Goal: Task Accomplishment & Management: Use online tool/utility

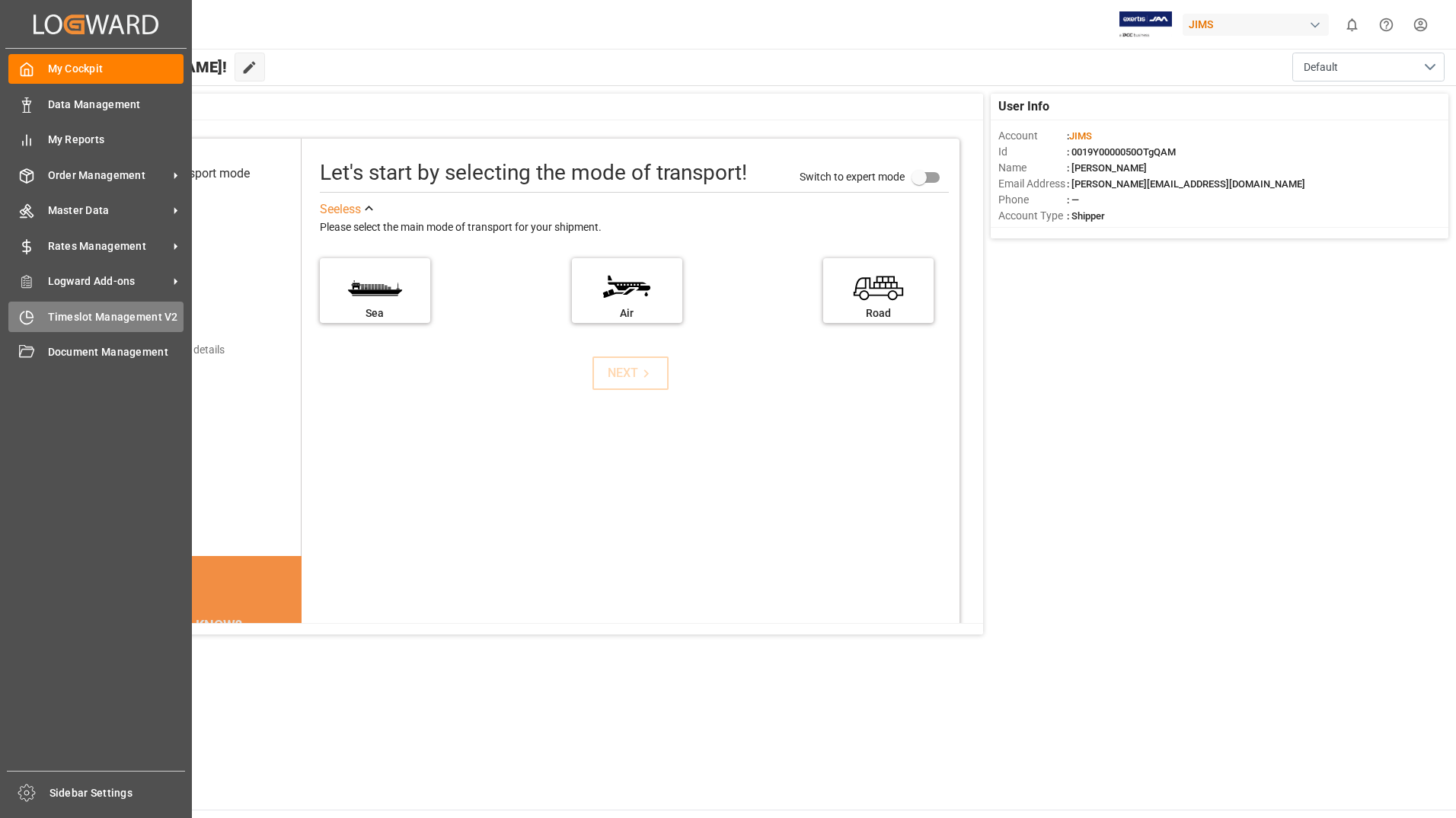
click at [123, 318] on span "Timeslot Management V2" at bounding box center [116, 317] width 136 height 16
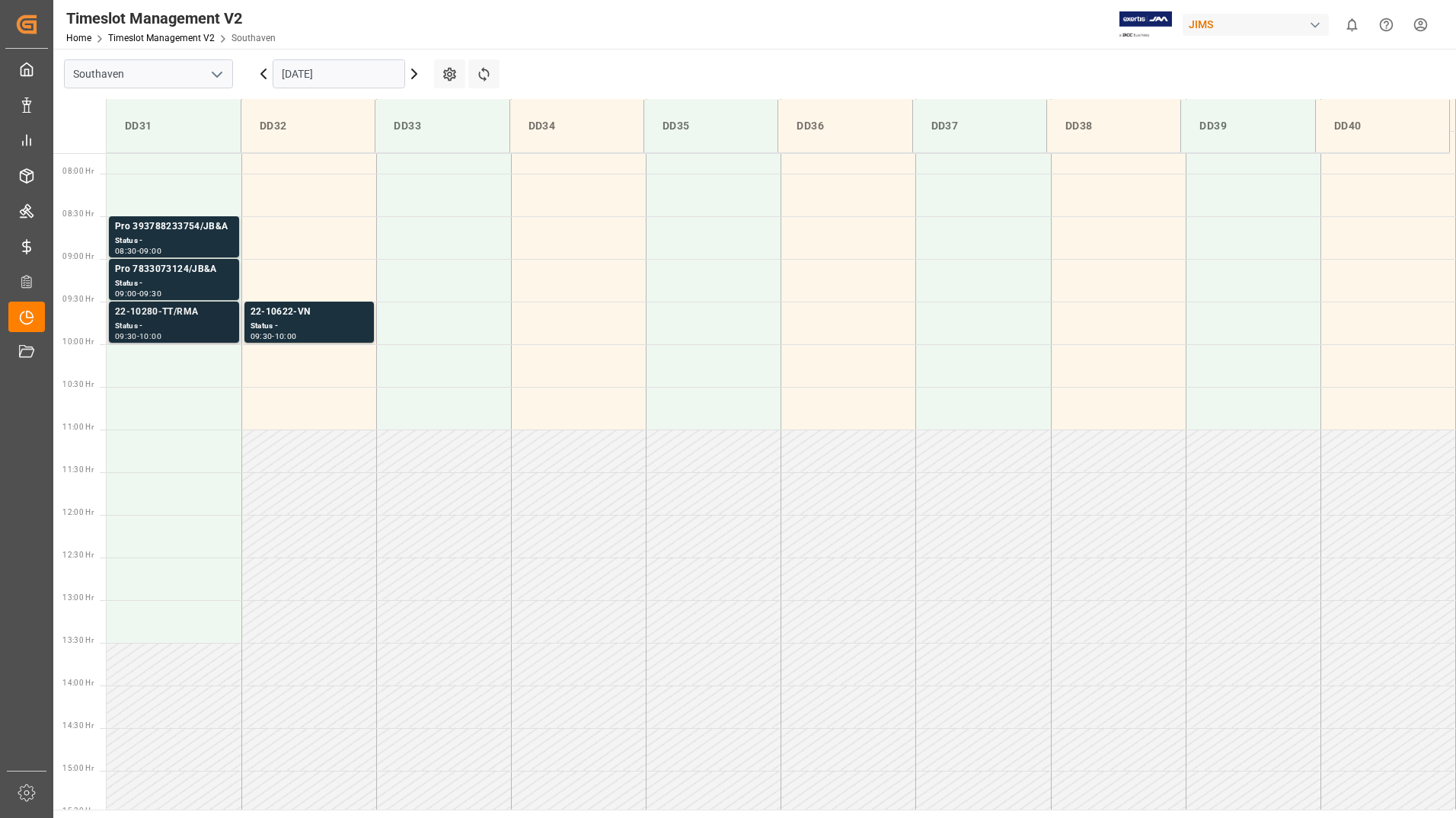
scroll to position [672, 0]
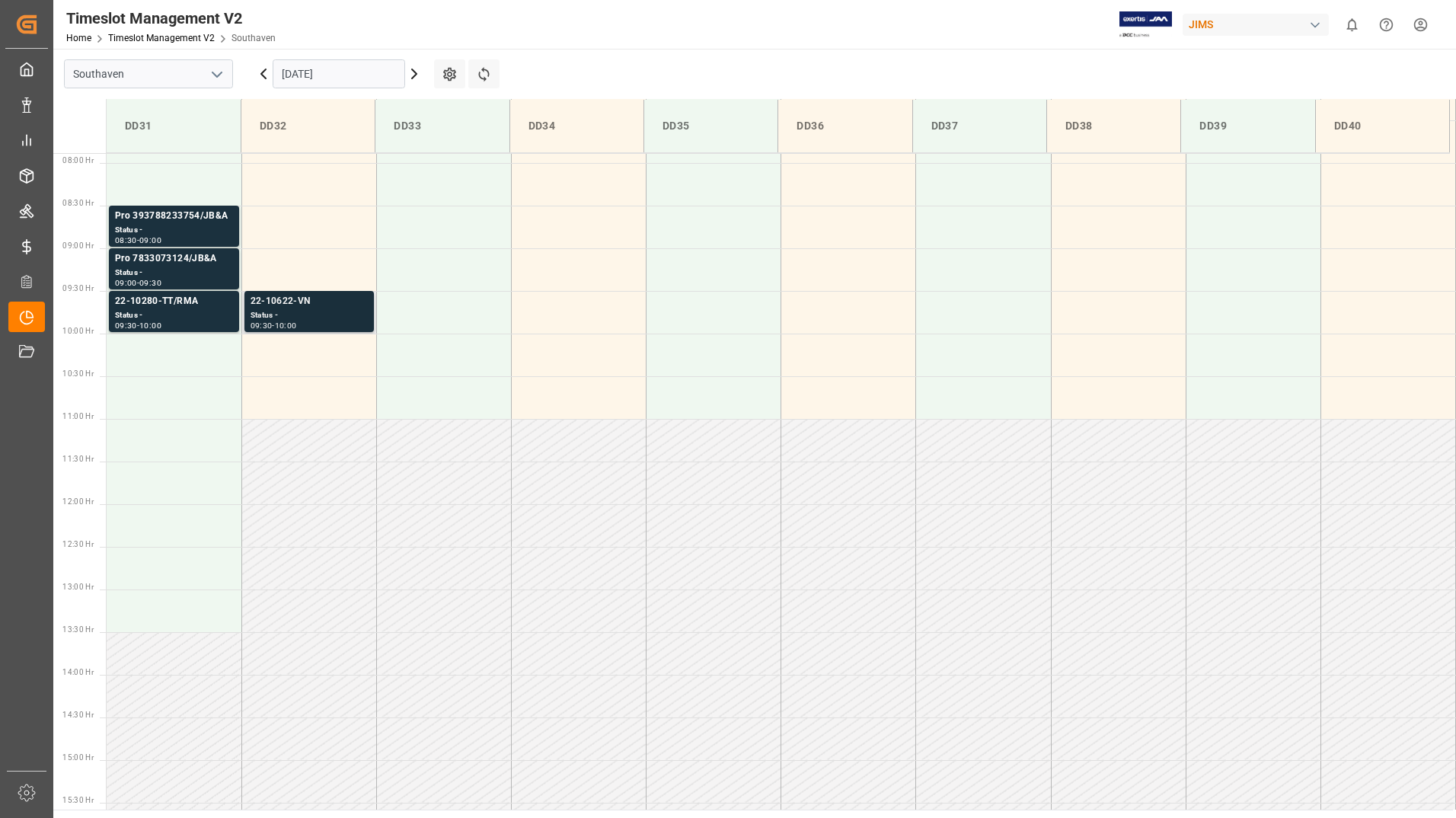
click at [356, 317] on div "Status -" at bounding box center [309, 315] width 117 height 12
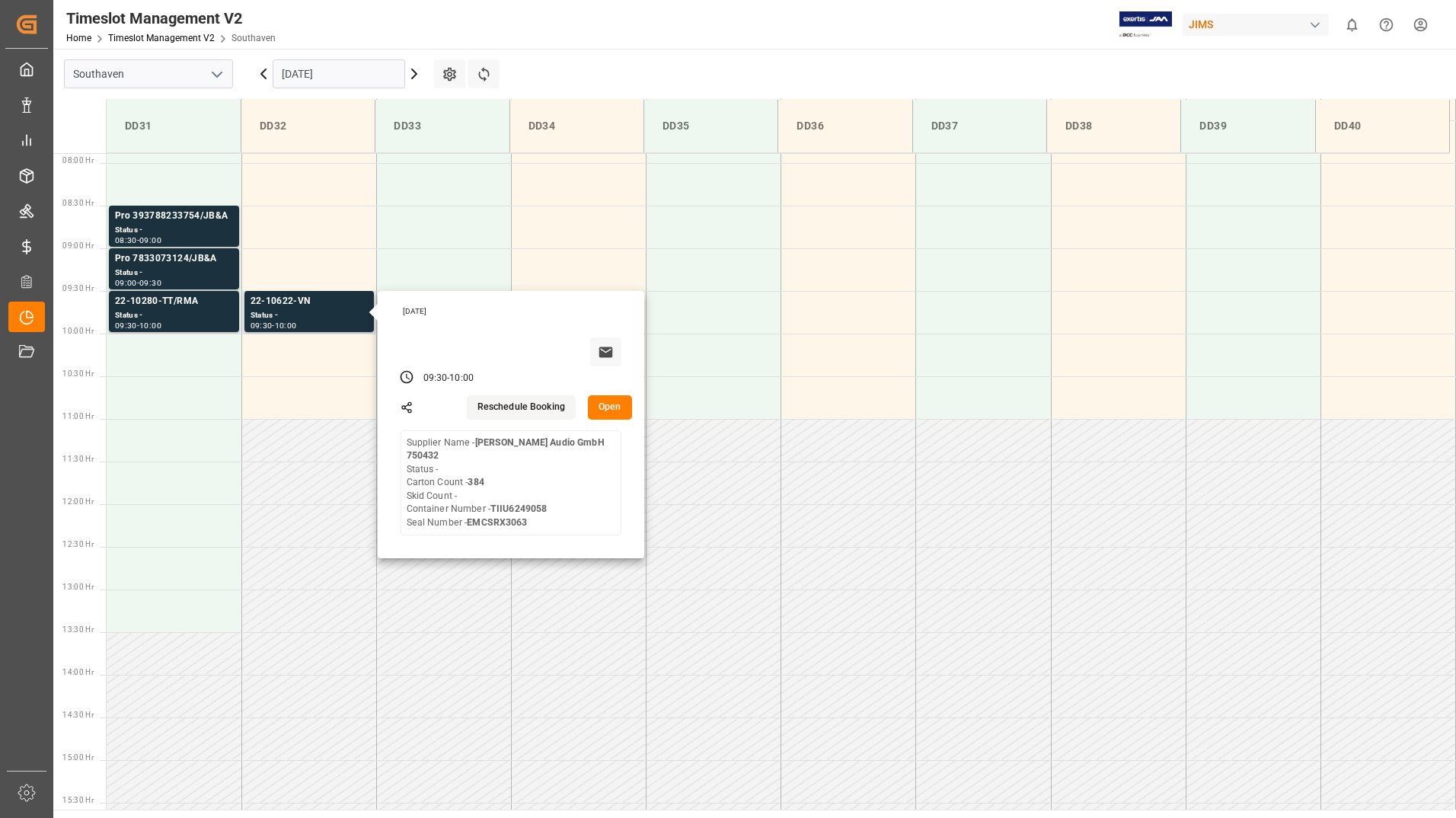
click at [616, 415] on button "Open" at bounding box center [610, 407] width 44 height 24
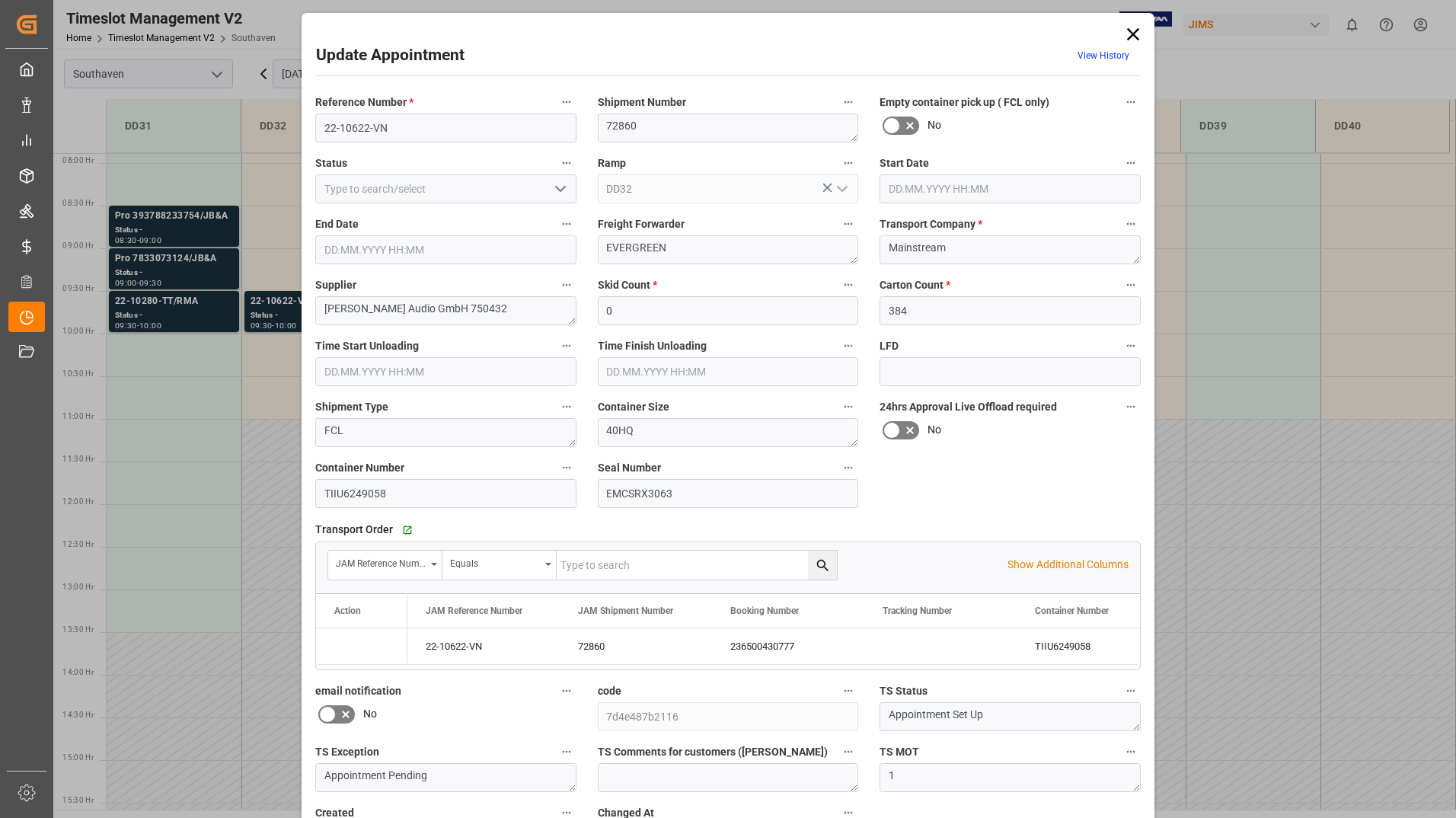
type input "[DATE] 09:30"
type input "[DATE] 10:00"
type input "[DATE] 14:00"
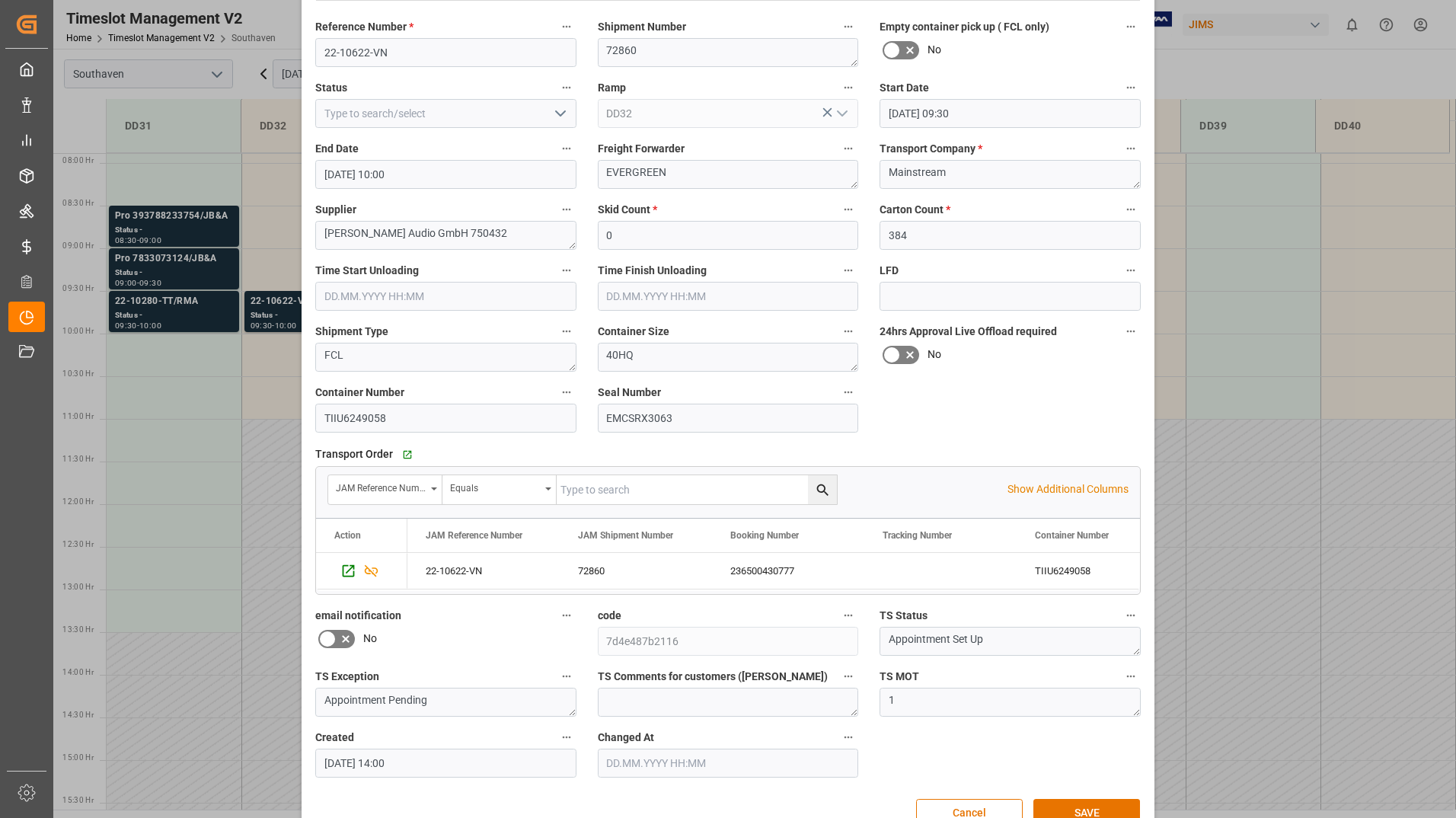
scroll to position [76, 0]
drag, startPoint x: 456, startPoint y: 12, endPoint x: 431, endPoint y: 15, distance: 25.2
click at [431, 15] on div "Reference Number * 22-10622-VN" at bounding box center [446, 40] width 283 height 61
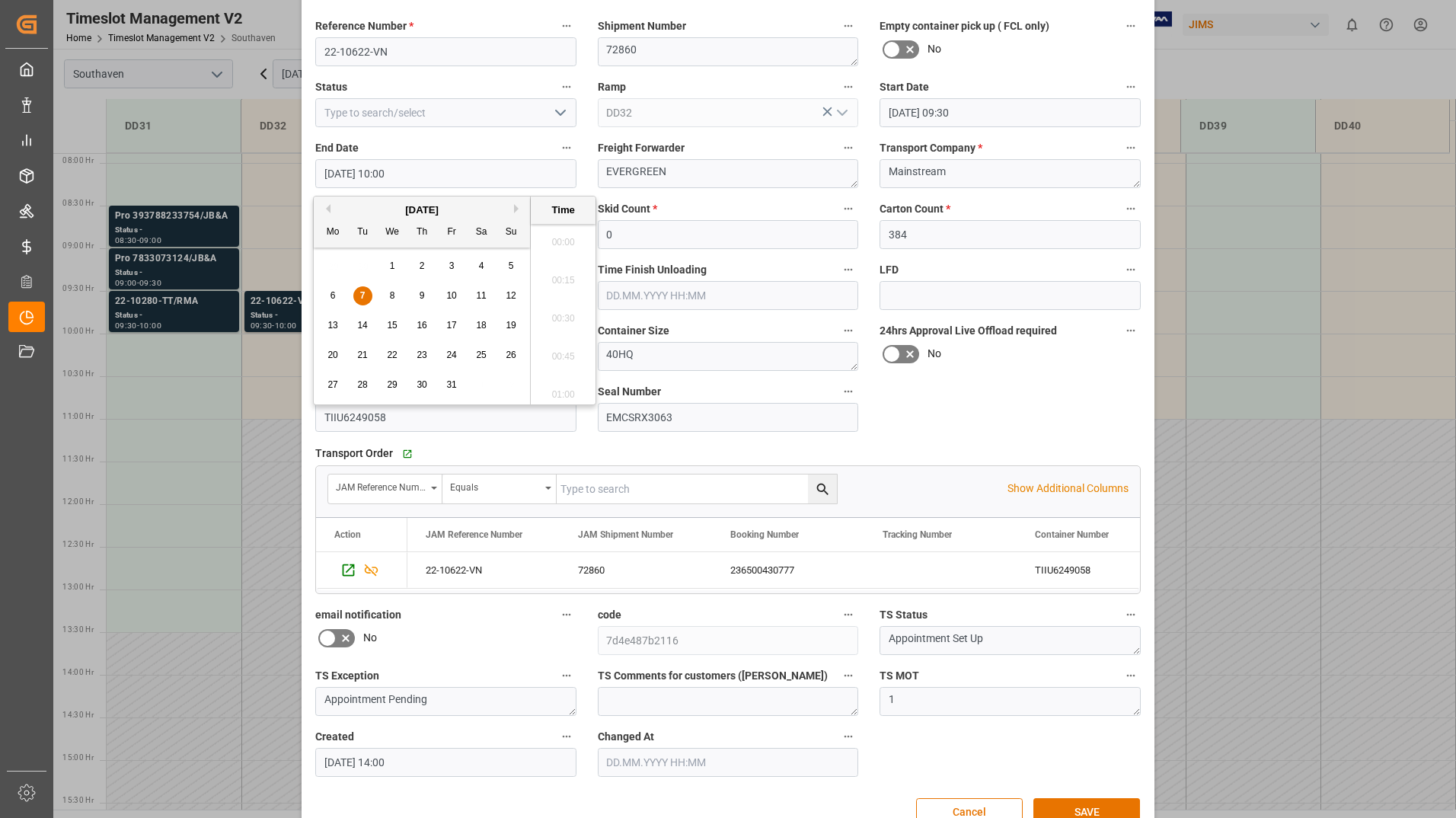
scroll to position [1452, 0]
drag, startPoint x: 488, startPoint y: 186, endPoint x: 903, endPoint y: 438, distance: 485.5
click at [903, 438] on div "Transport Order   Go to Shipment Tracking Grid JAM Reference Number Equals Show…" at bounding box center [728, 518] width 847 height 162
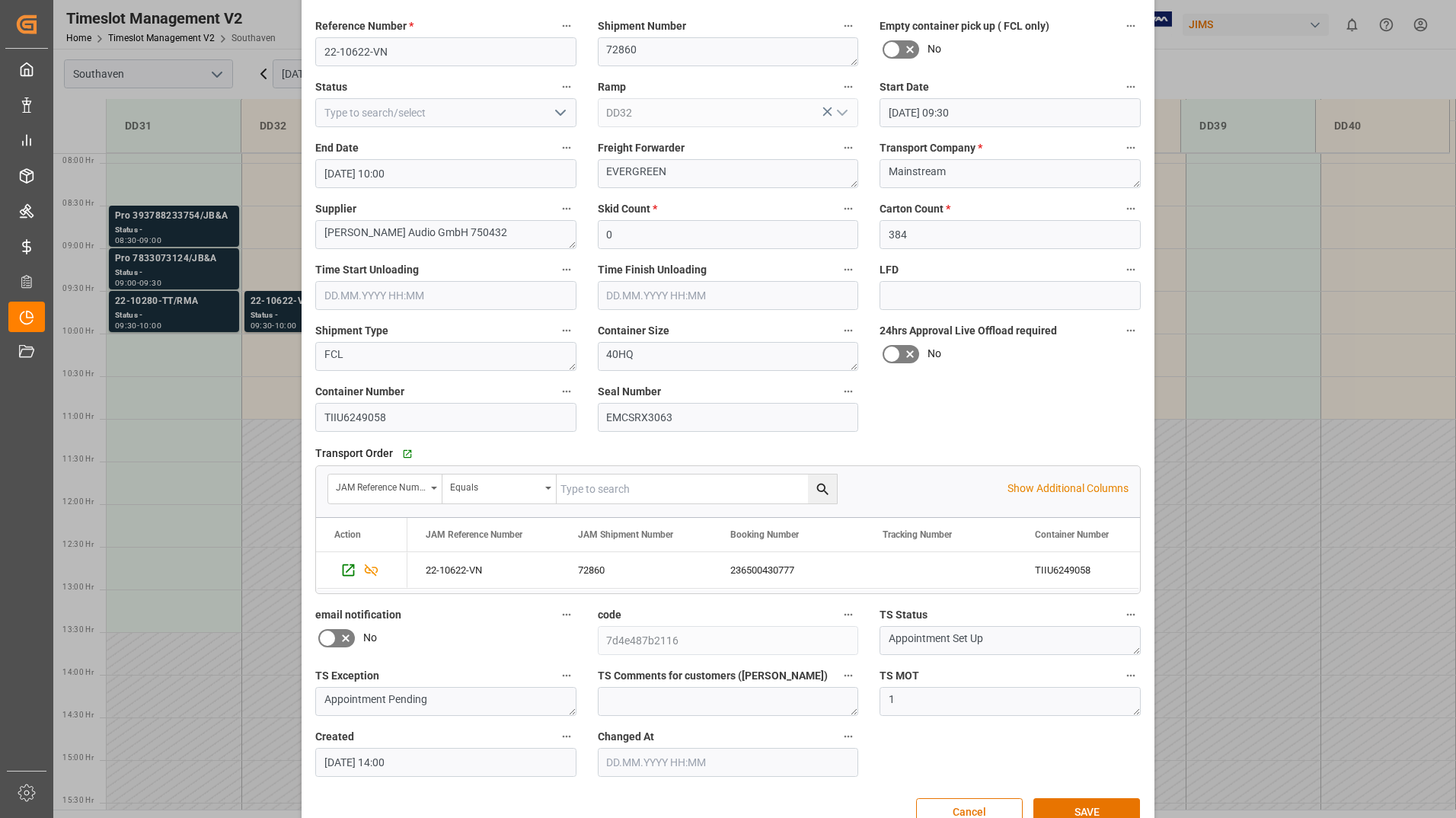
drag, startPoint x: 889, startPoint y: 424, endPoint x: 885, endPoint y: 398, distance: 26.3
click at [885, 398] on div "Reference Number * 22-10622-VN Shipment Number 72860 Empty container pick up ( …" at bounding box center [728, 396] width 847 height 771
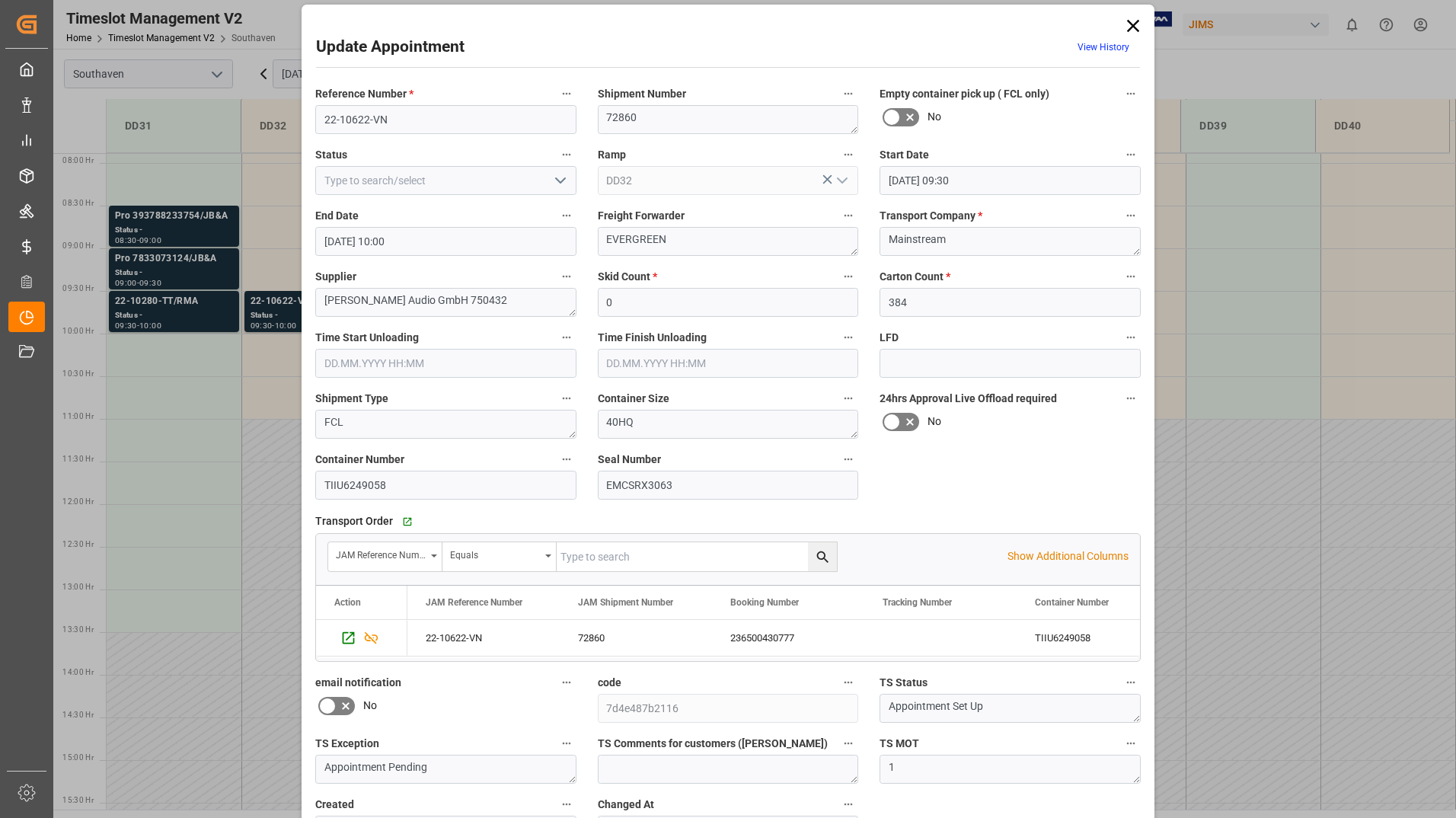
scroll to position [0, 0]
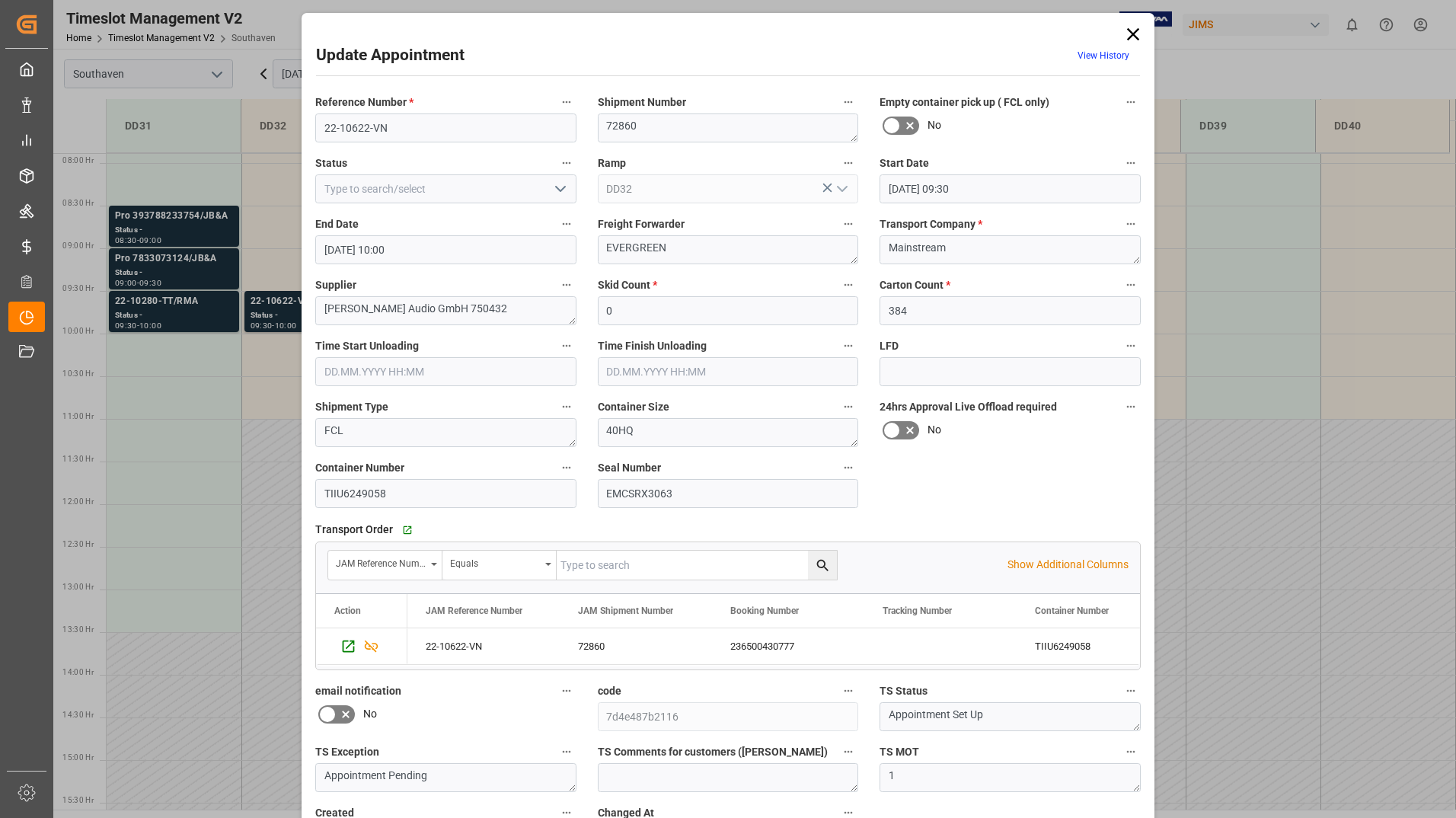
click at [1133, 37] on icon at bounding box center [1132, 34] width 12 height 12
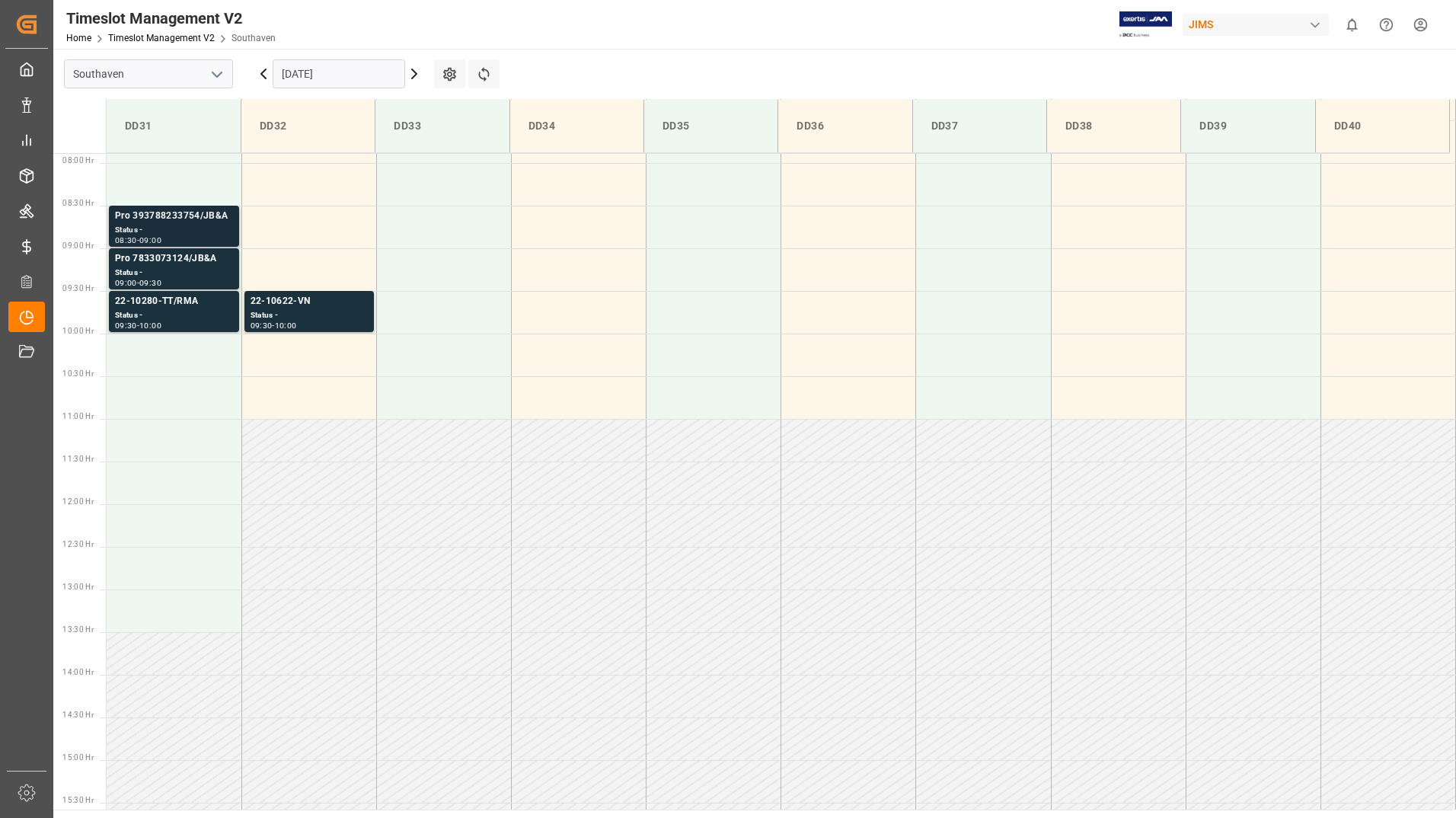
click at [191, 232] on div "Status -" at bounding box center [174, 230] width 118 height 12
click at [202, 269] on div "Status -" at bounding box center [174, 272] width 118 height 12
click at [202, 311] on div "Status -" at bounding box center [174, 315] width 118 height 12
click at [334, 310] on div "Status -" at bounding box center [309, 315] width 117 height 12
click at [347, 72] on input "[DATE]" at bounding box center [339, 74] width 133 height 29
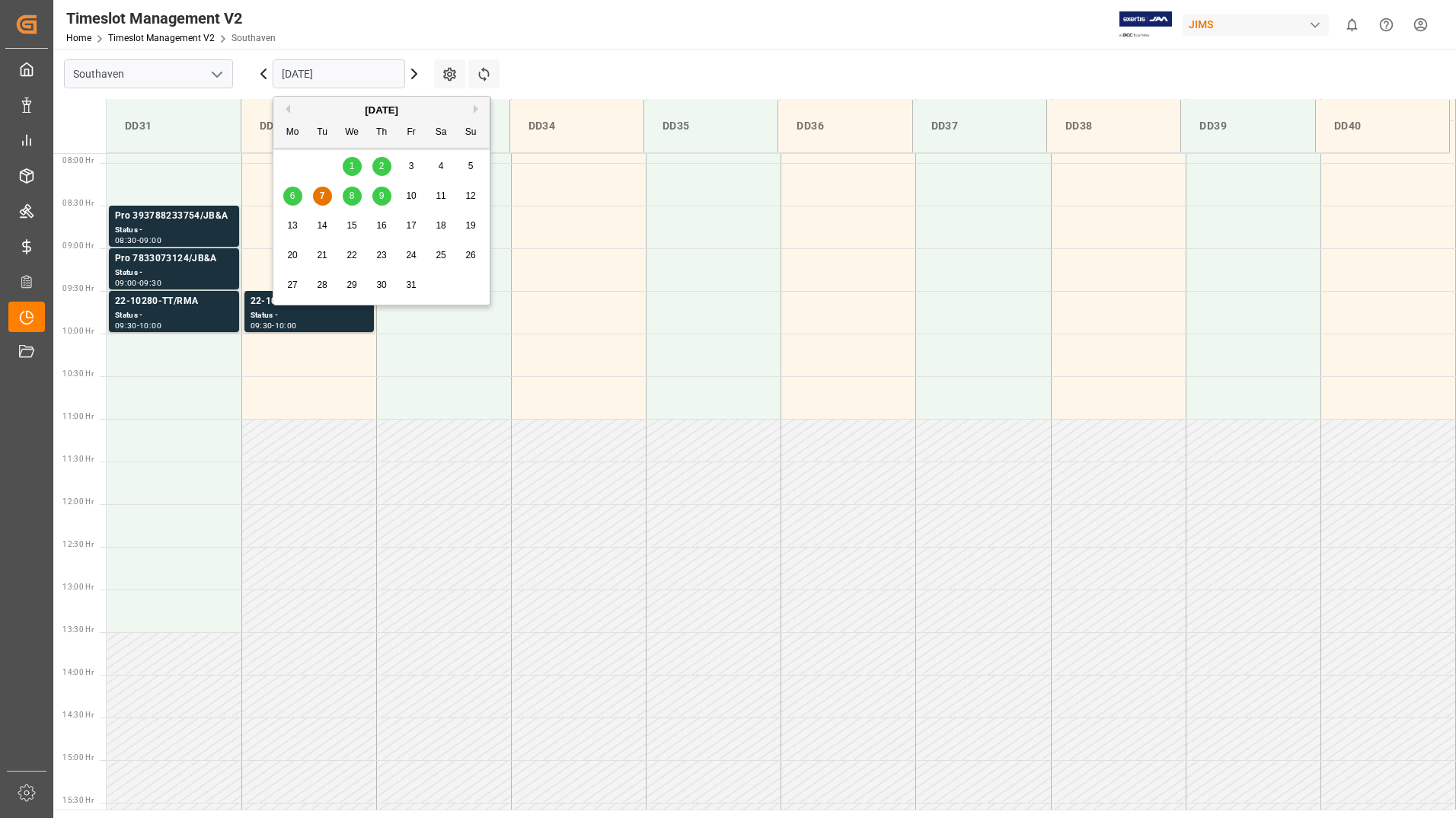
click at [354, 197] on span "8" at bounding box center [353, 195] width 6 height 11
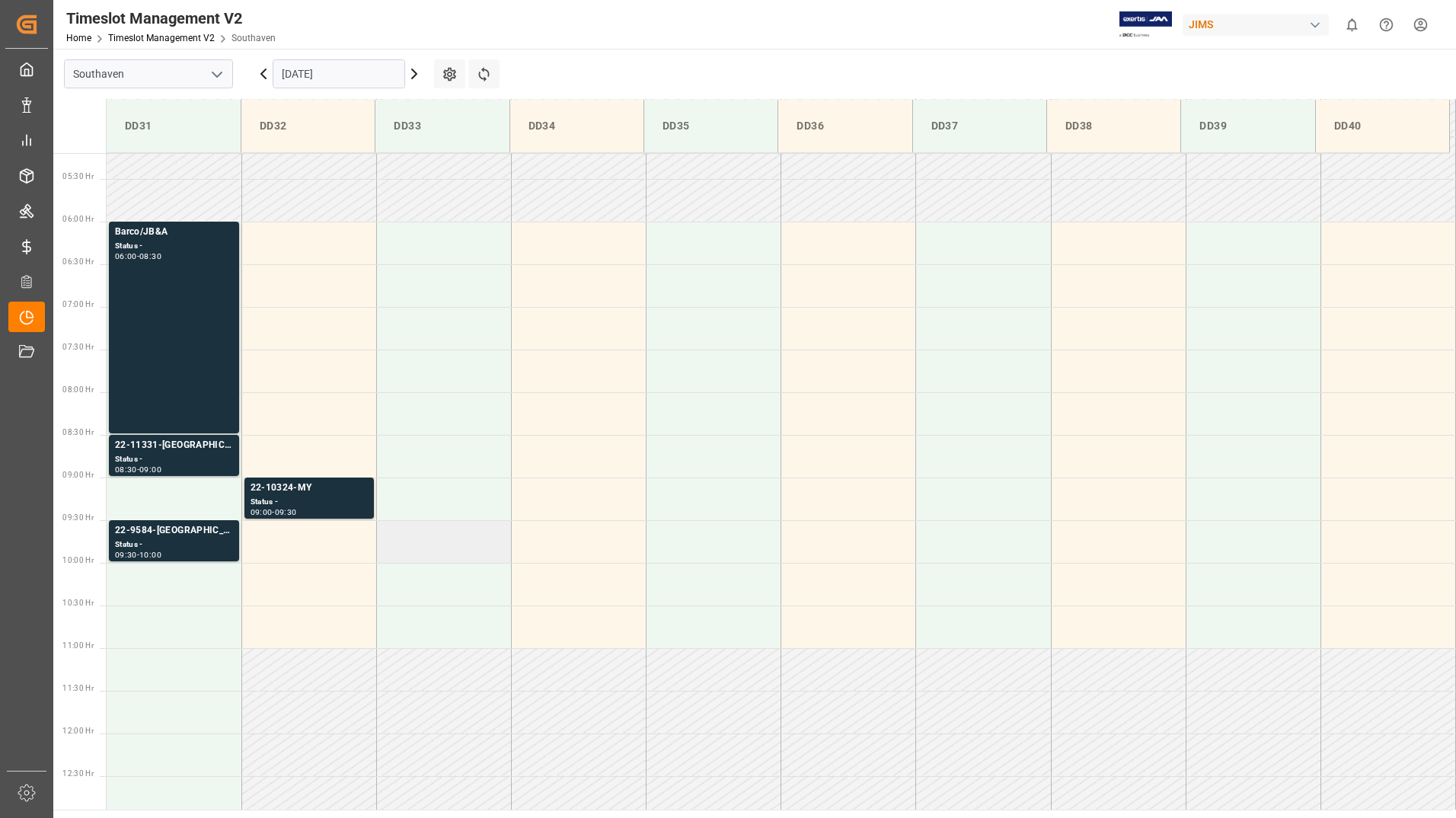
scroll to position [444, 0]
click at [208, 346] on div "Barco/JB&A Status - 06:00 - 08:30" at bounding box center [174, 327] width 118 height 206
click at [187, 460] on div "Status -" at bounding box center [174, 459] width 118 height 12
click at [185, 539] on div "Status -" at bounding box center [174, 543] width 118 height 12
click at [321, 497] on div "Status -" at bounding box center [309, 501] width 117 height 12
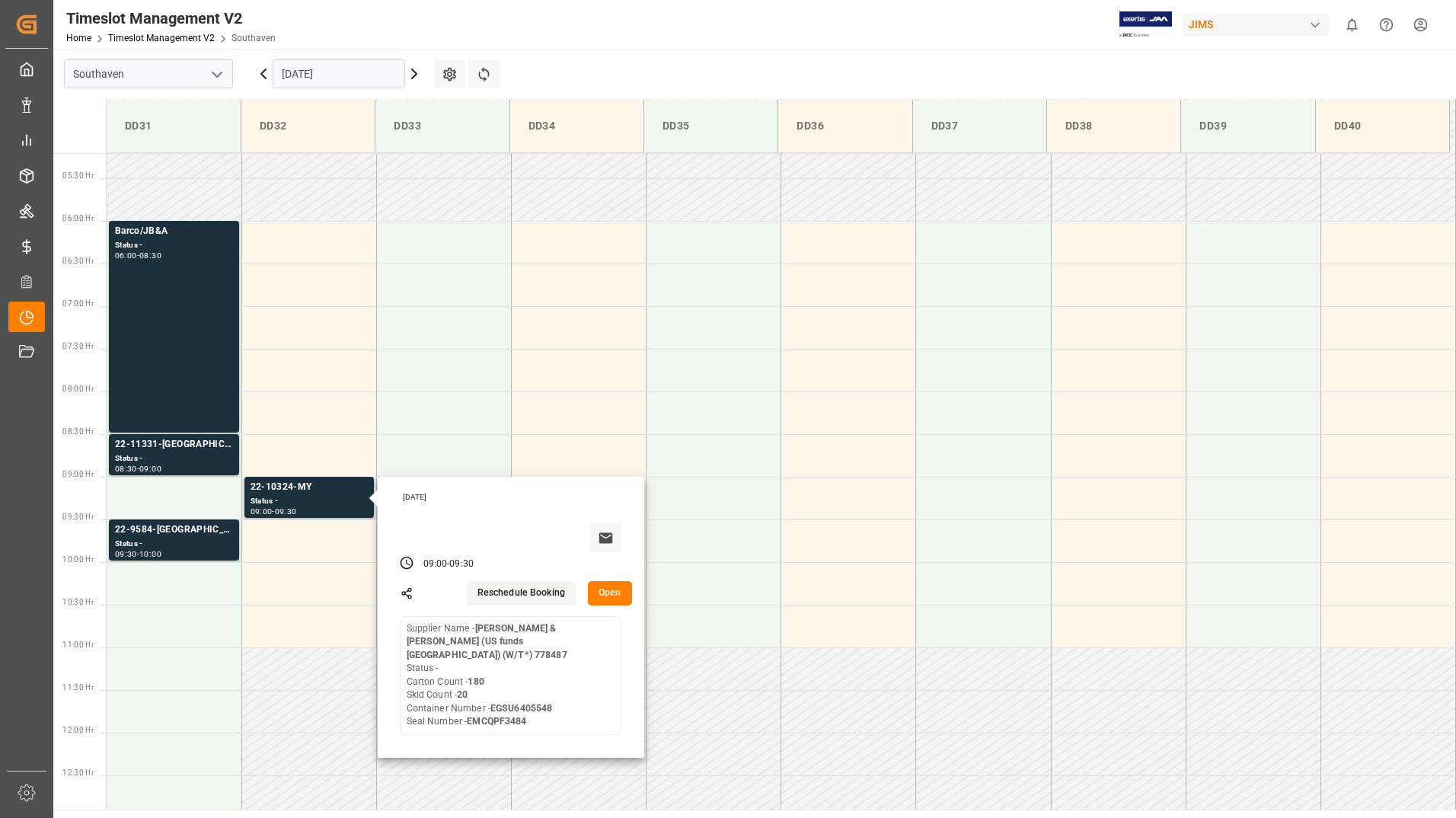
click at [610, 599] on button "Open" at bounding box center [610, 592] width 44 height 24
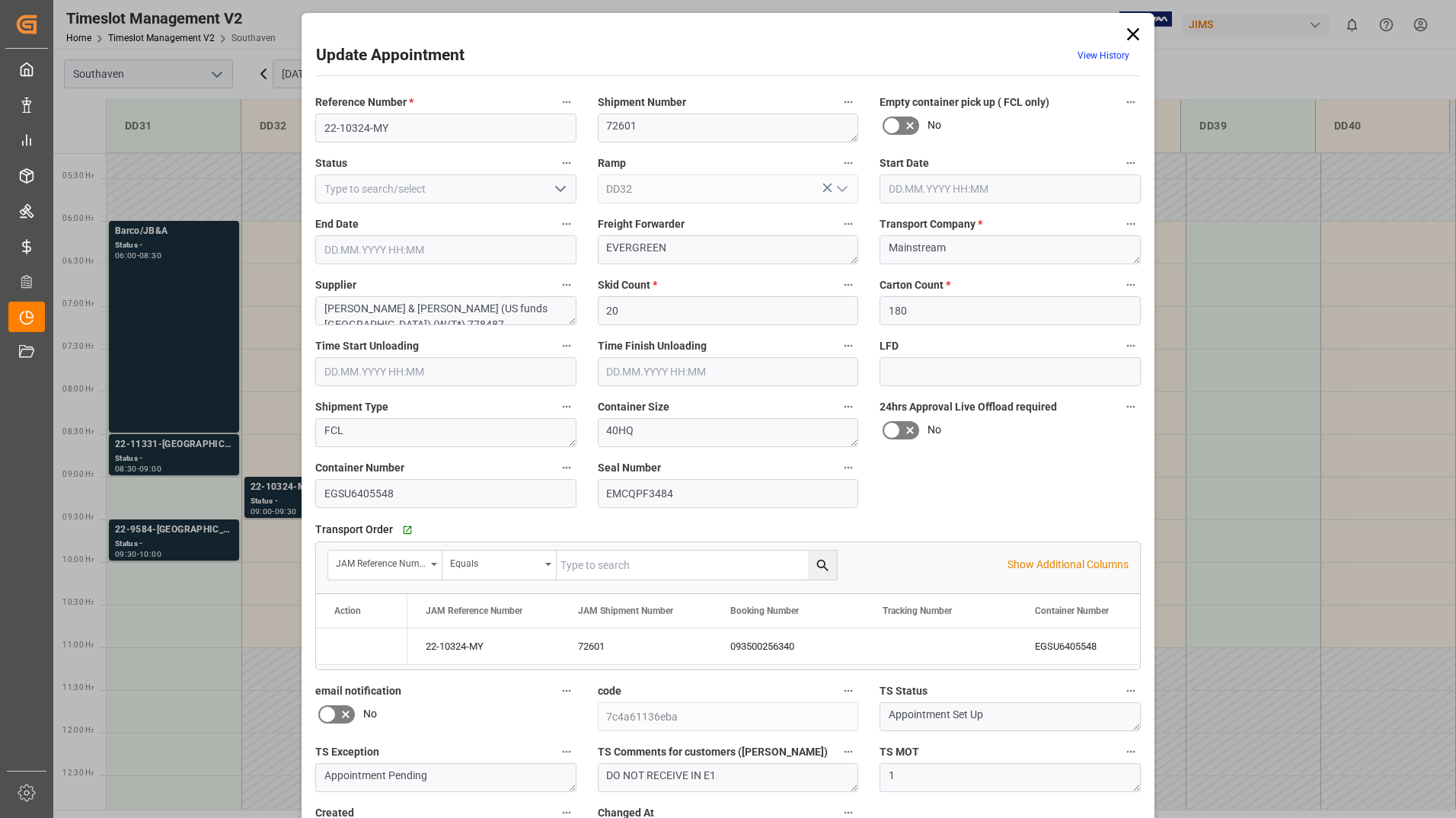
type input "[DATE] 09:00"
type input "[DATE] 09:30"
type input "[DATE] 14:03"
drag, startPoint x: 595, startPoint y: 608, endPoint x: 882, endPoint y: 501, distance: 306.3
click at [882, 501] on div "Reference Number * 22-10324-MY Shipment Number 72601 Empty container pick up ( …" at bounding box center [728, 472] width 847 height 771
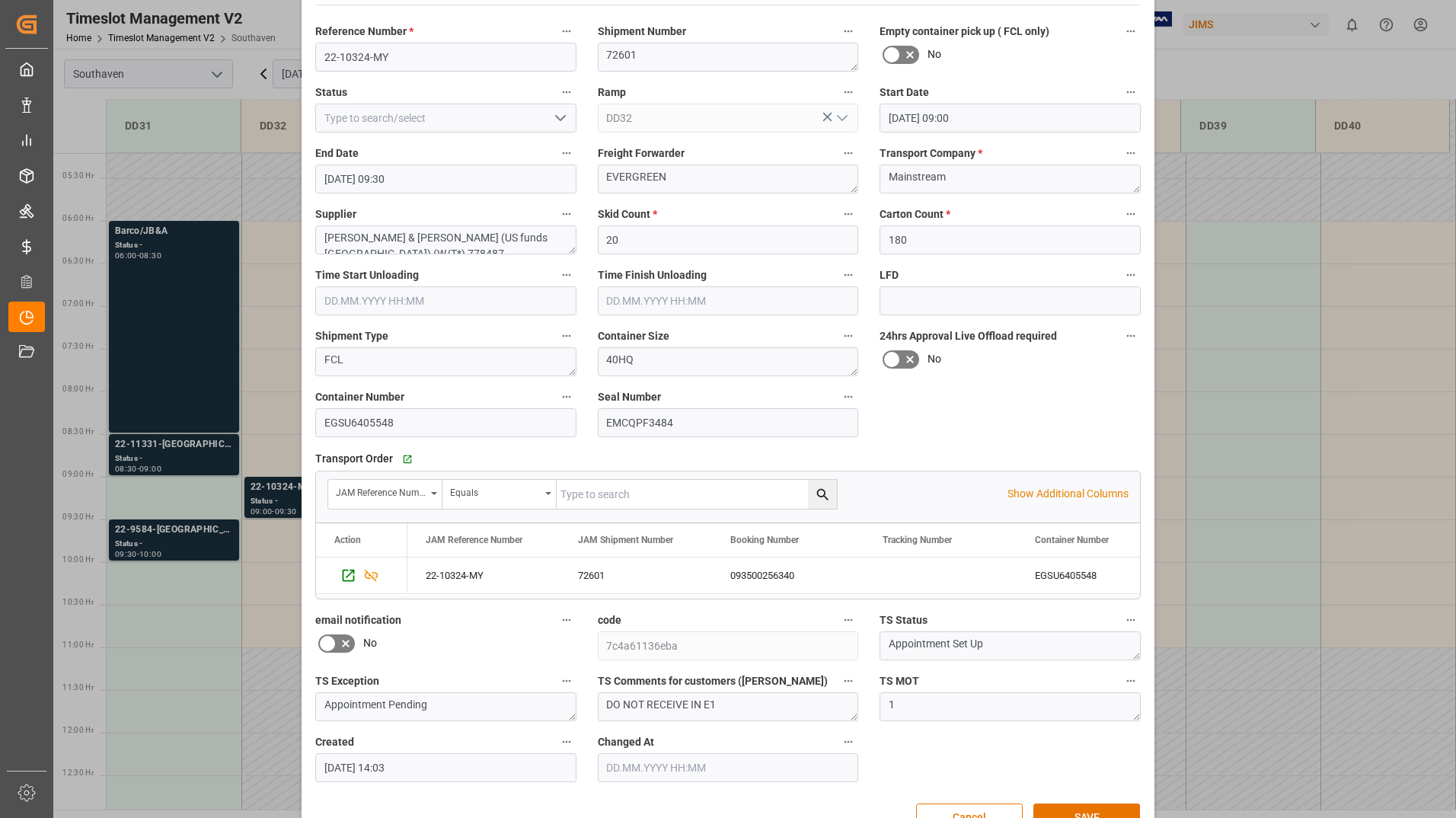
scroll to position [0, 0]
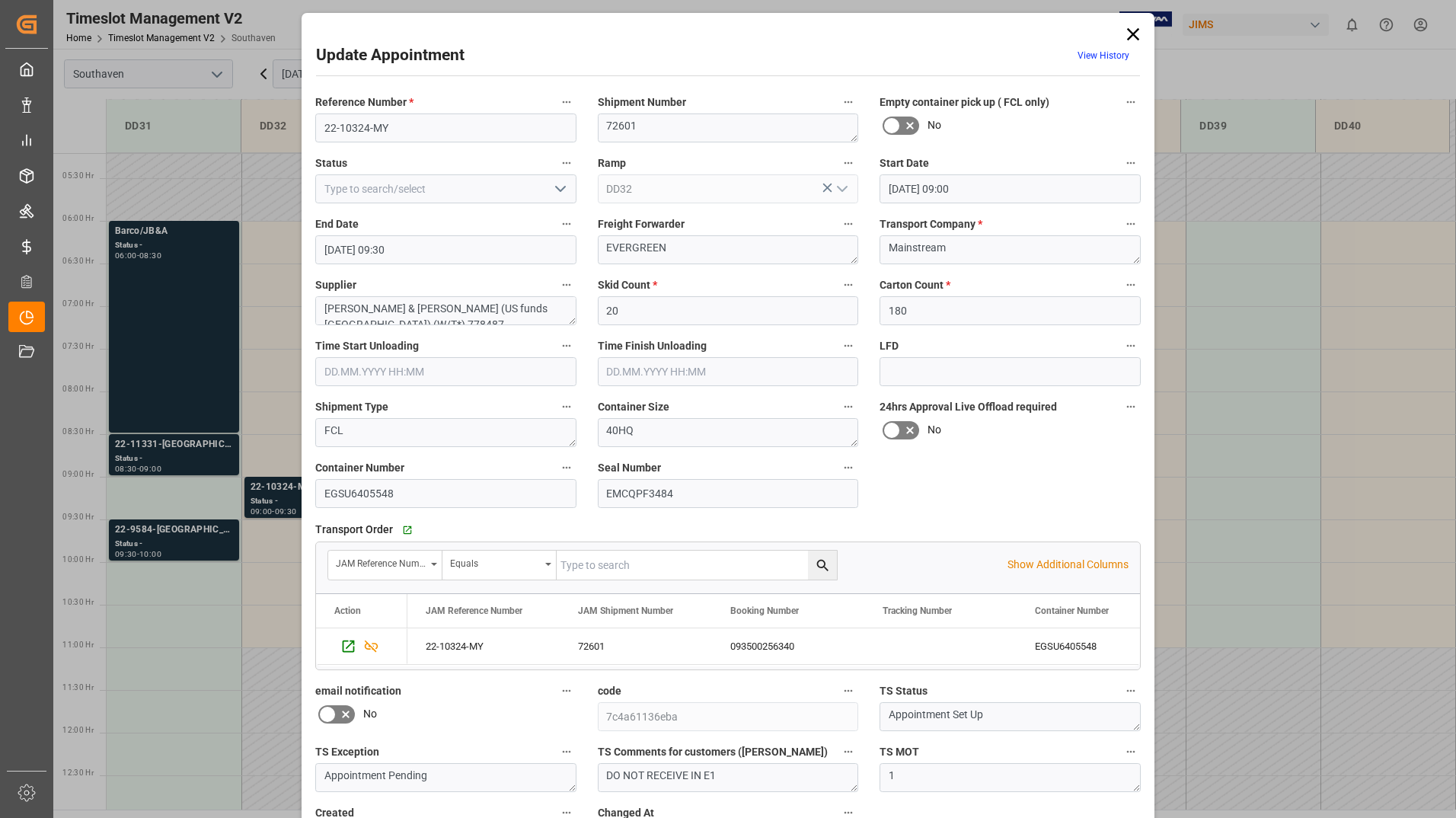
click at [1134, 35] on icon at bounding box center [1133, 35] width 21 height 21
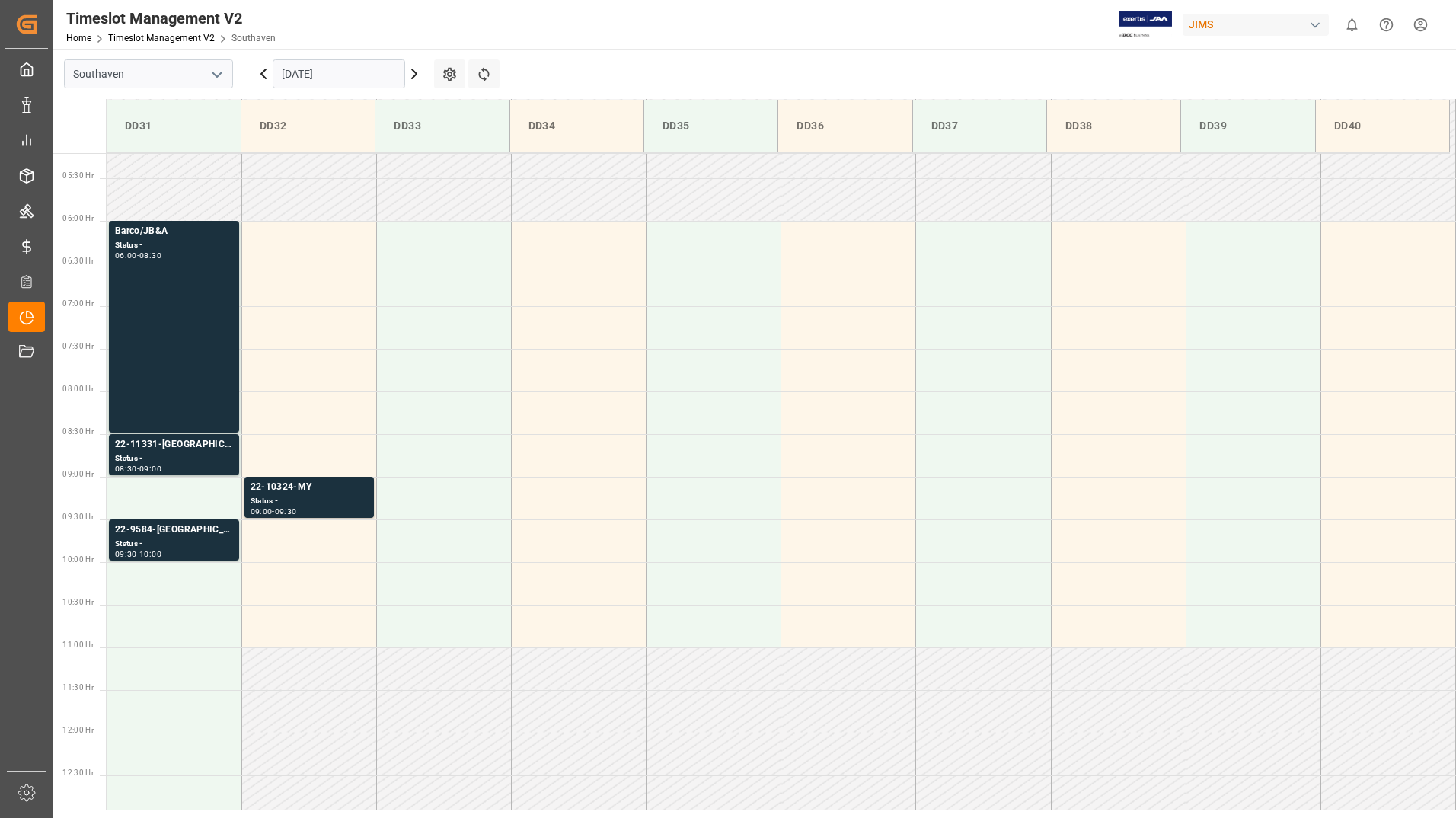
click at [265, 75] on icon at bounding box center [263, 73] width 18 height 18
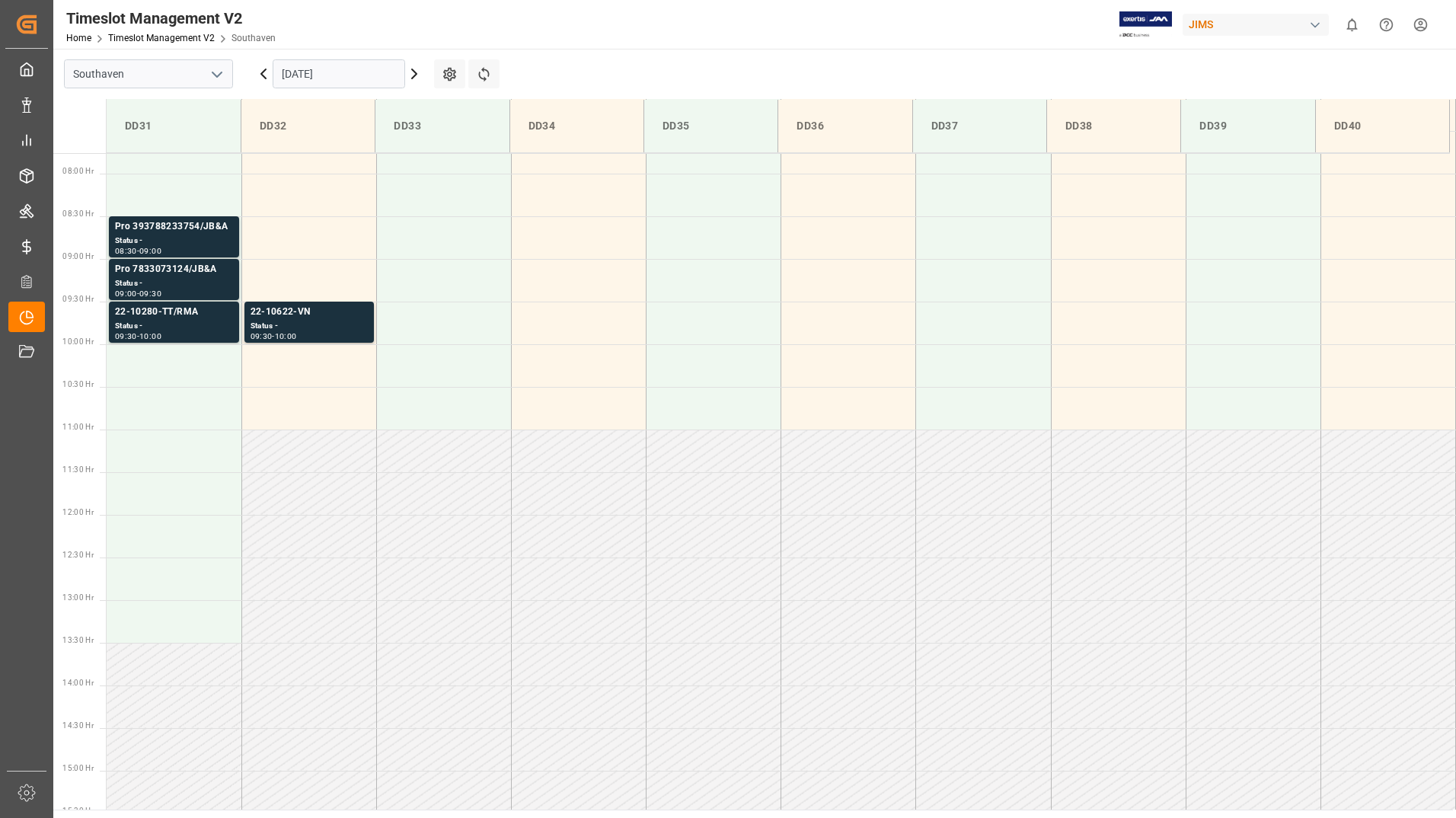
scroll to position [672, 0]
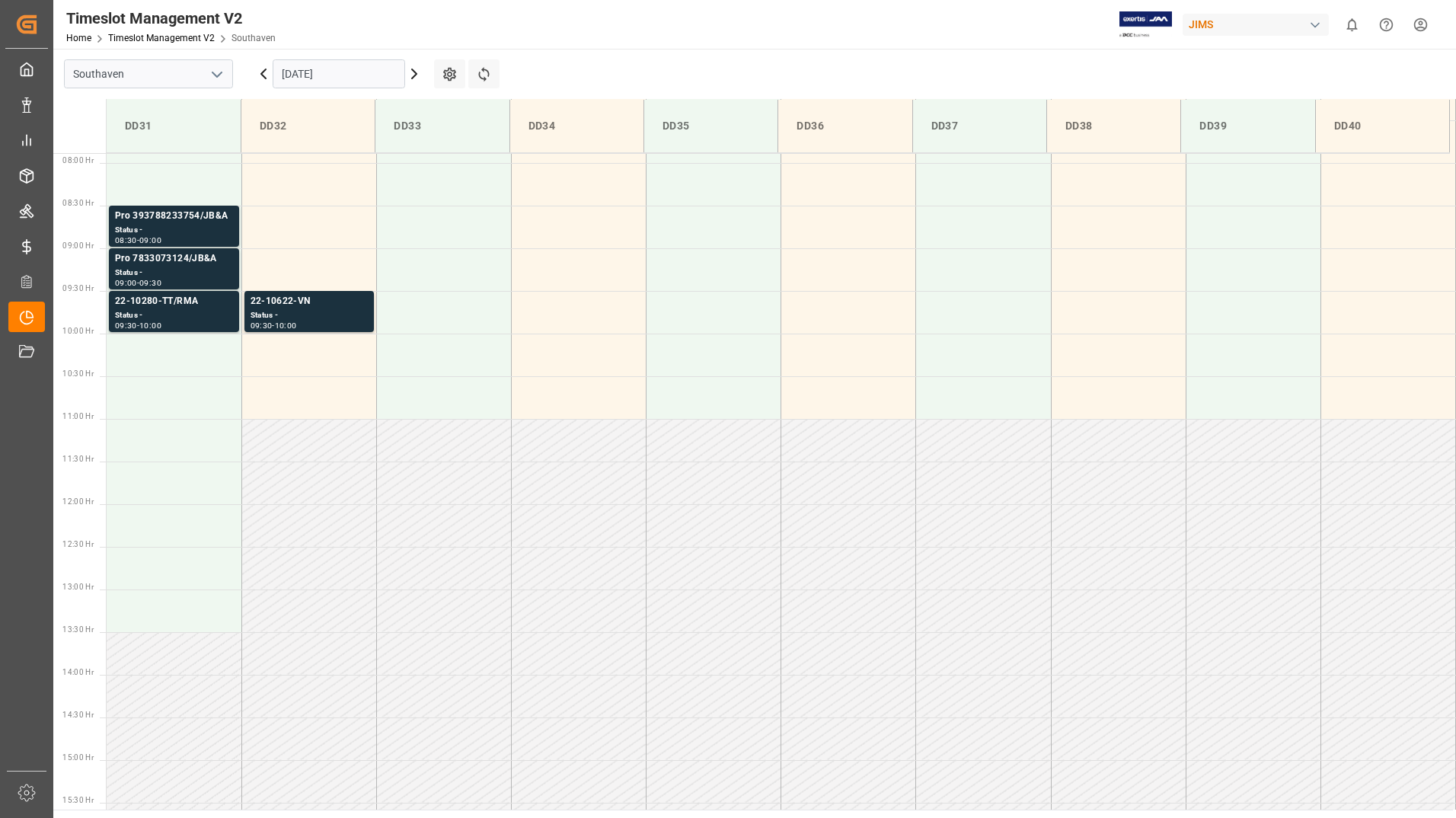
click at [339, 75] on input "[DATE]" at bounding box center [339, 74] width 133 height 29
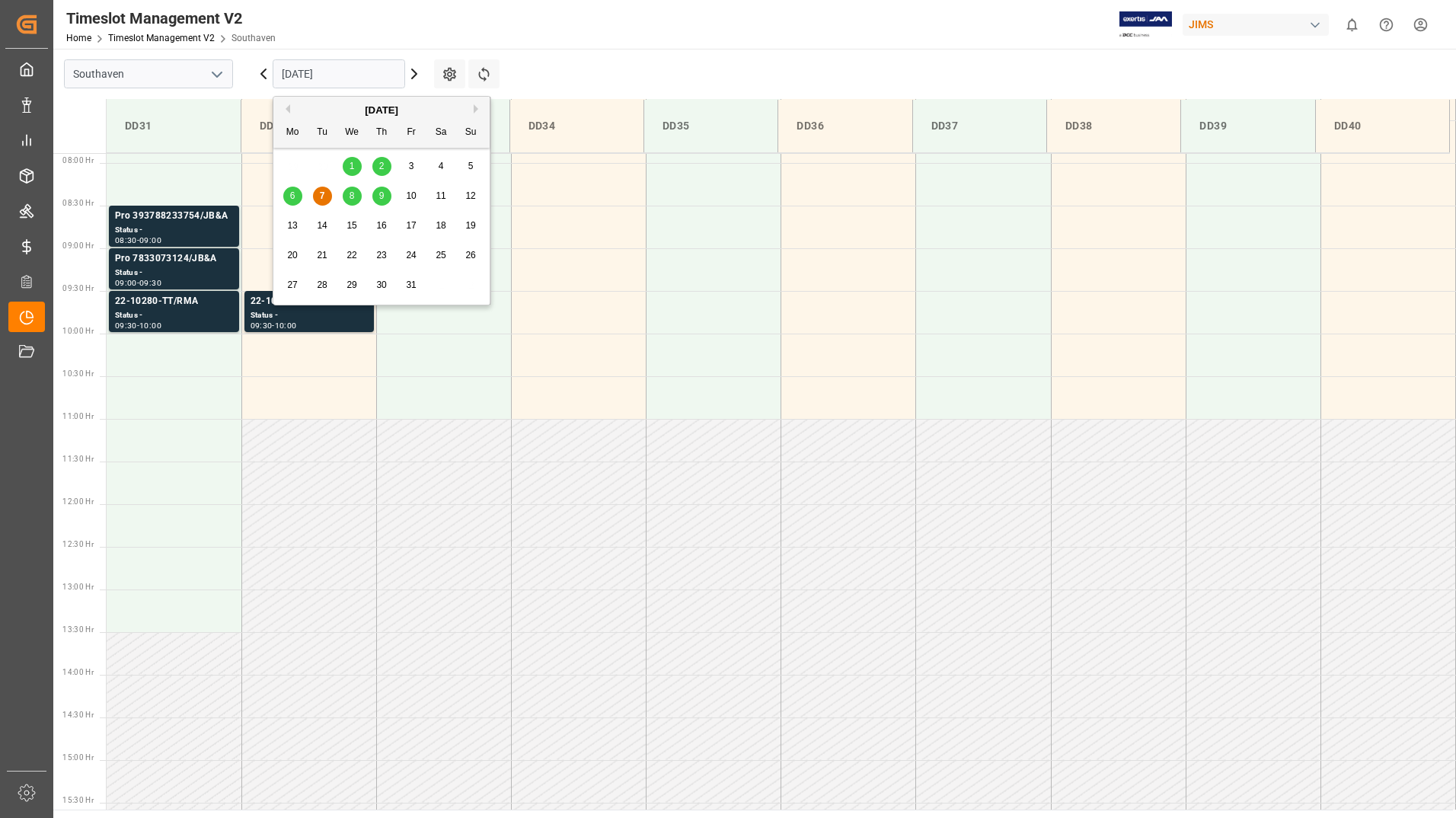
click at [353, 198] on span "8" at bounding box center [353, 195] width 6 height 11
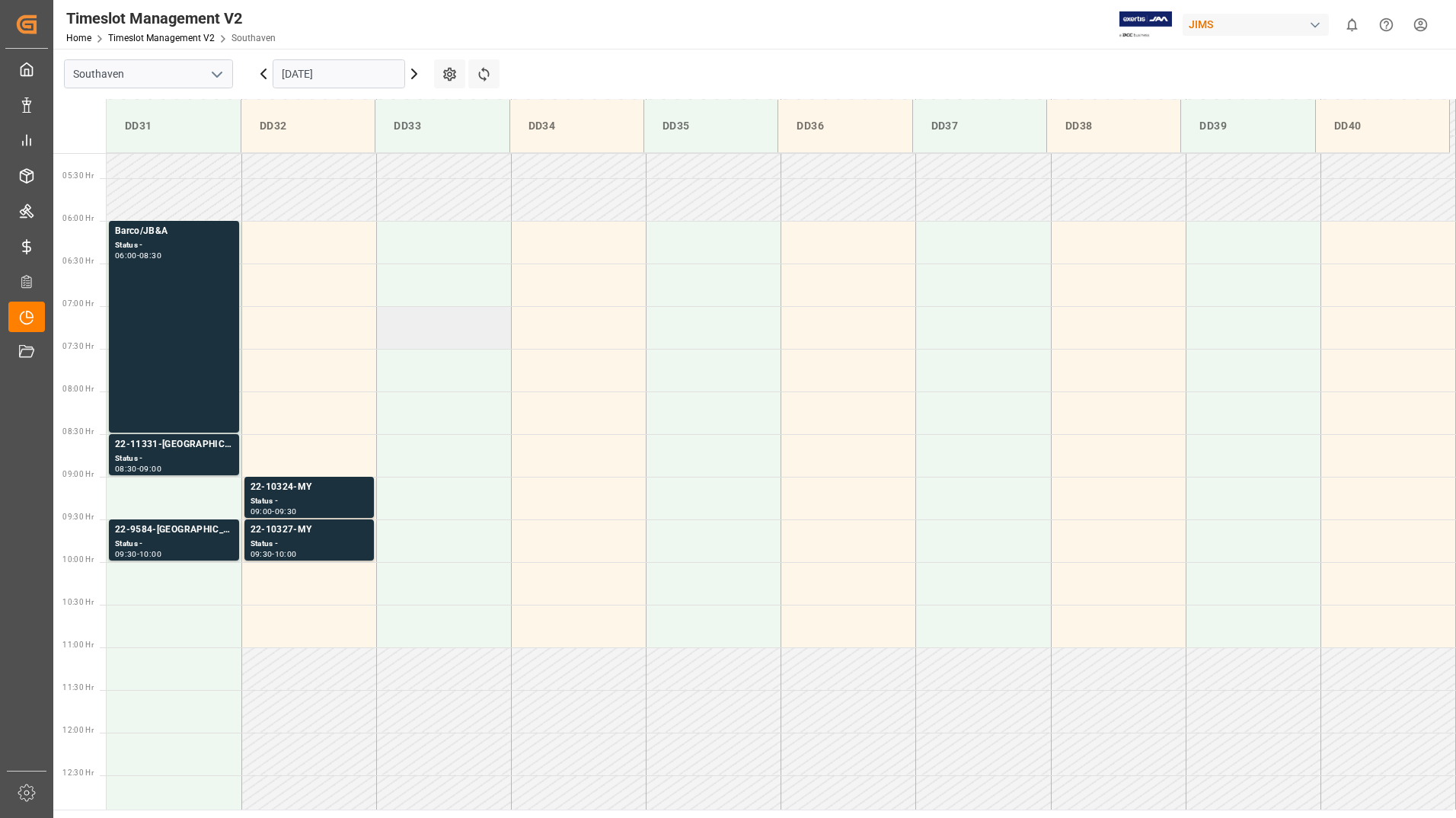
scroll to position [520, 0]
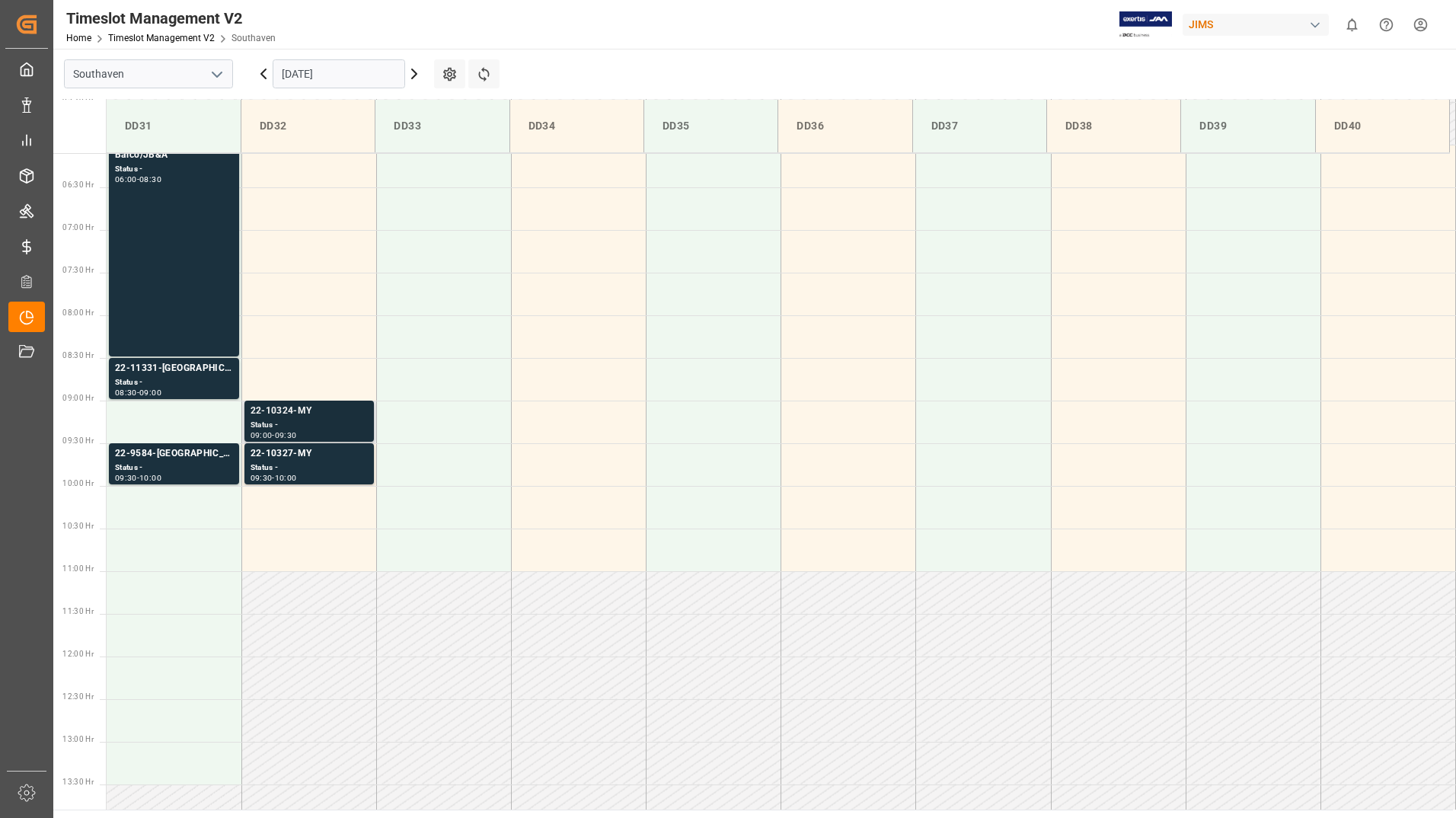
click at [345, 423] on div "Status -" at bounding box center [309, 425] width 117 height 12
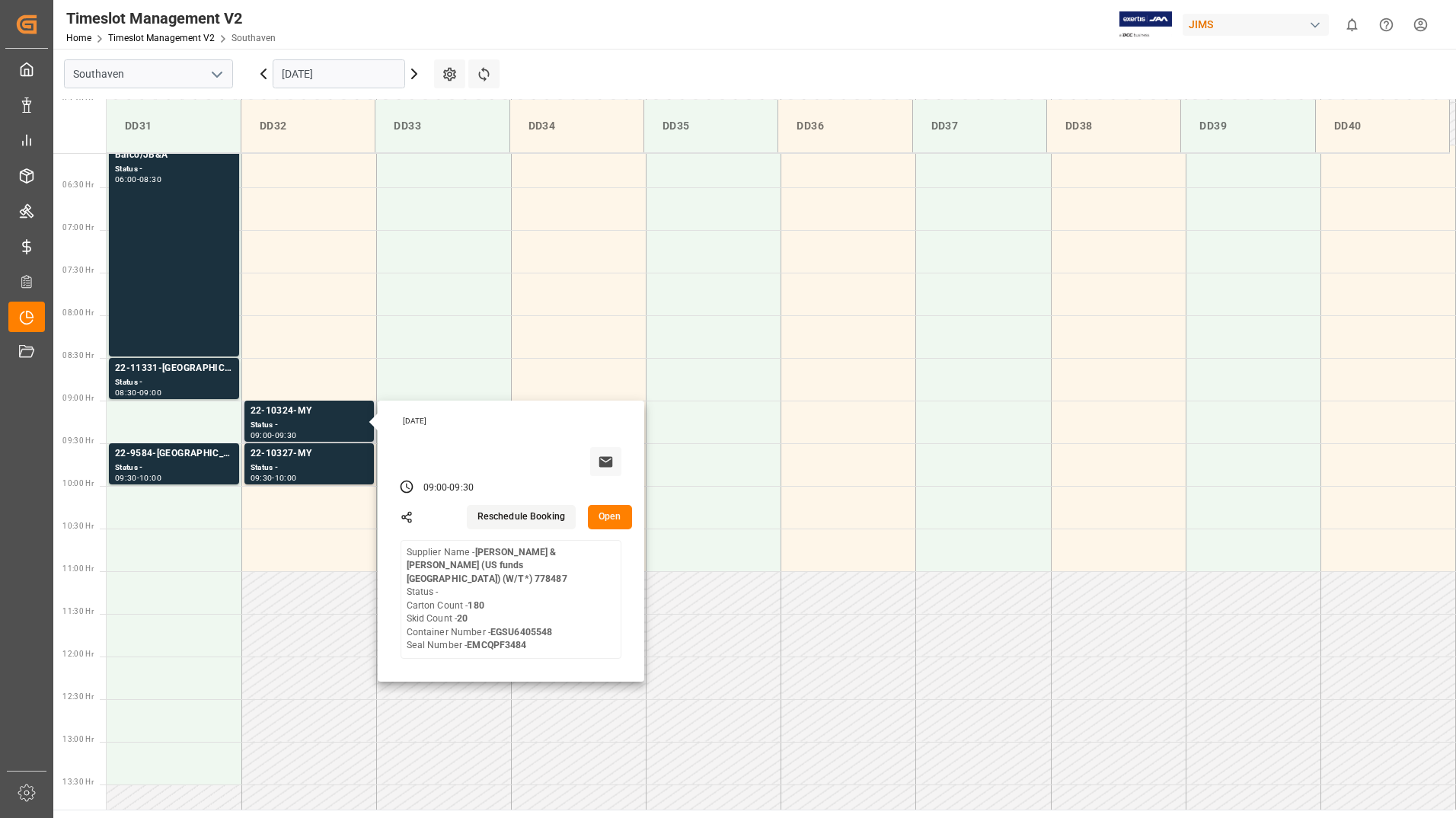
click at [612, 521] on button "Open" at bounding box center [610, 516] width 44 height 24
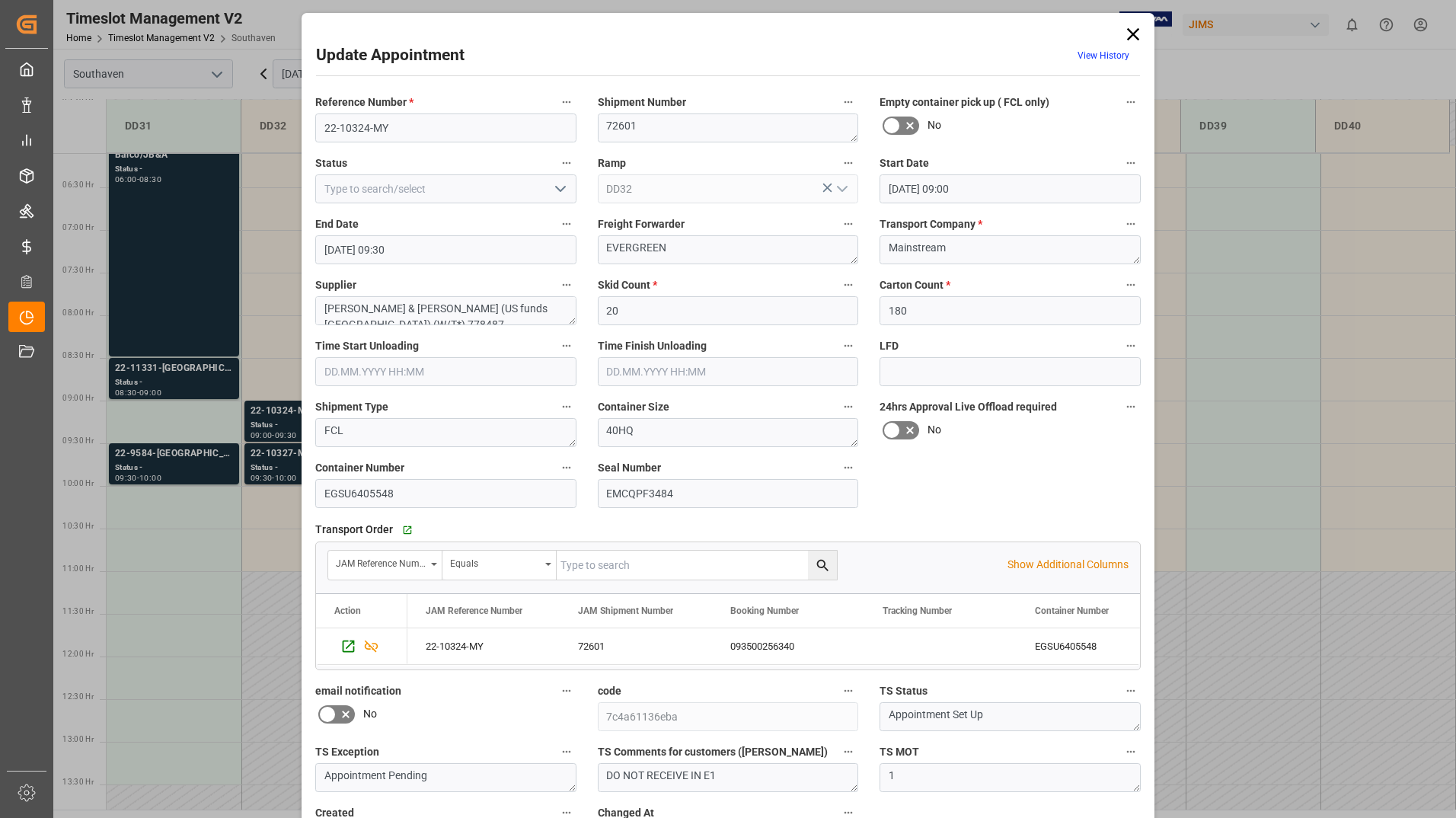
click at [1134, 30] on icon at bounding box center [1132, 34] width 12 height 12
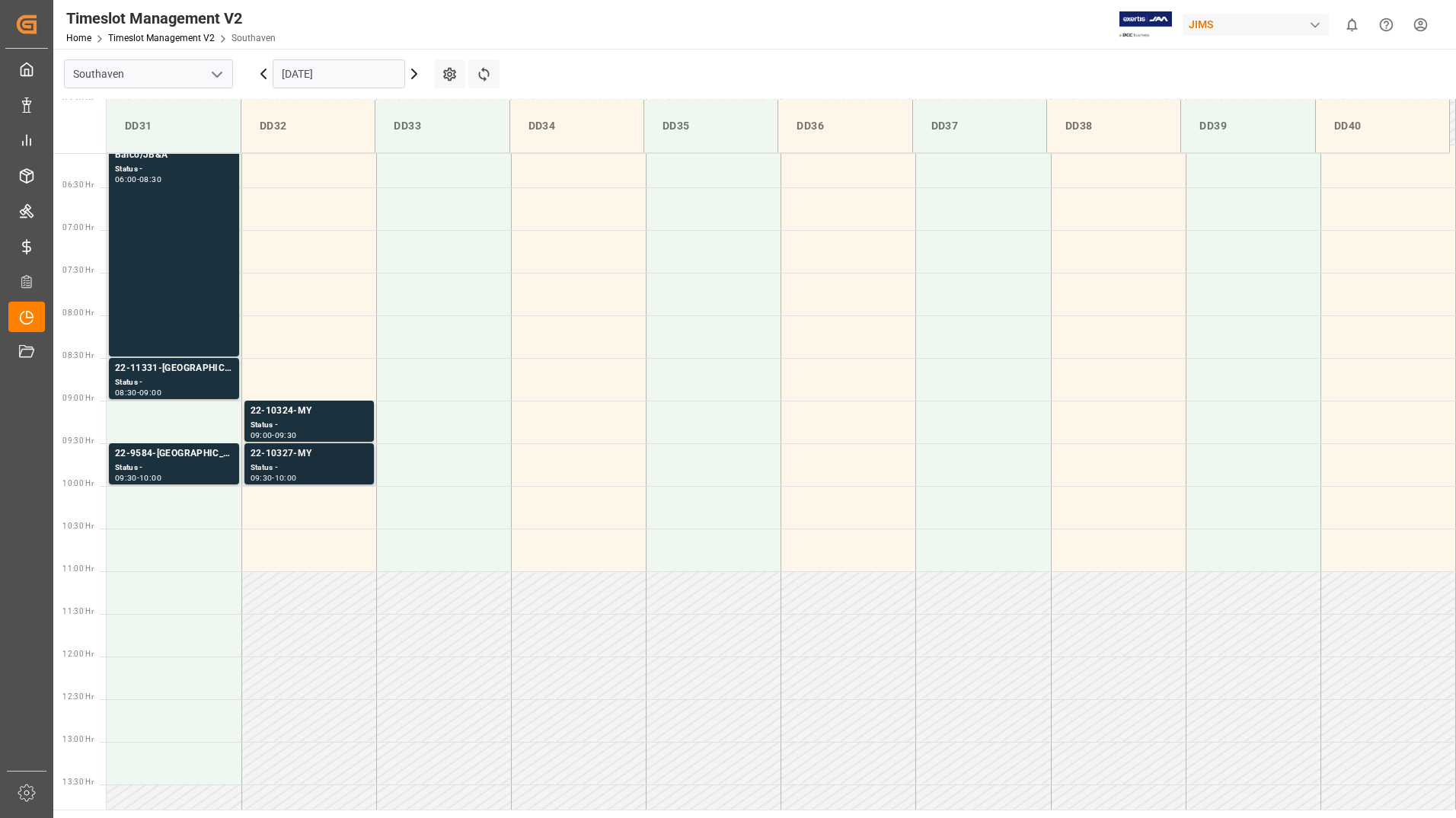
click at [343, 471] on div "Status -" at bounding box center [309, 467] width 117 height 12
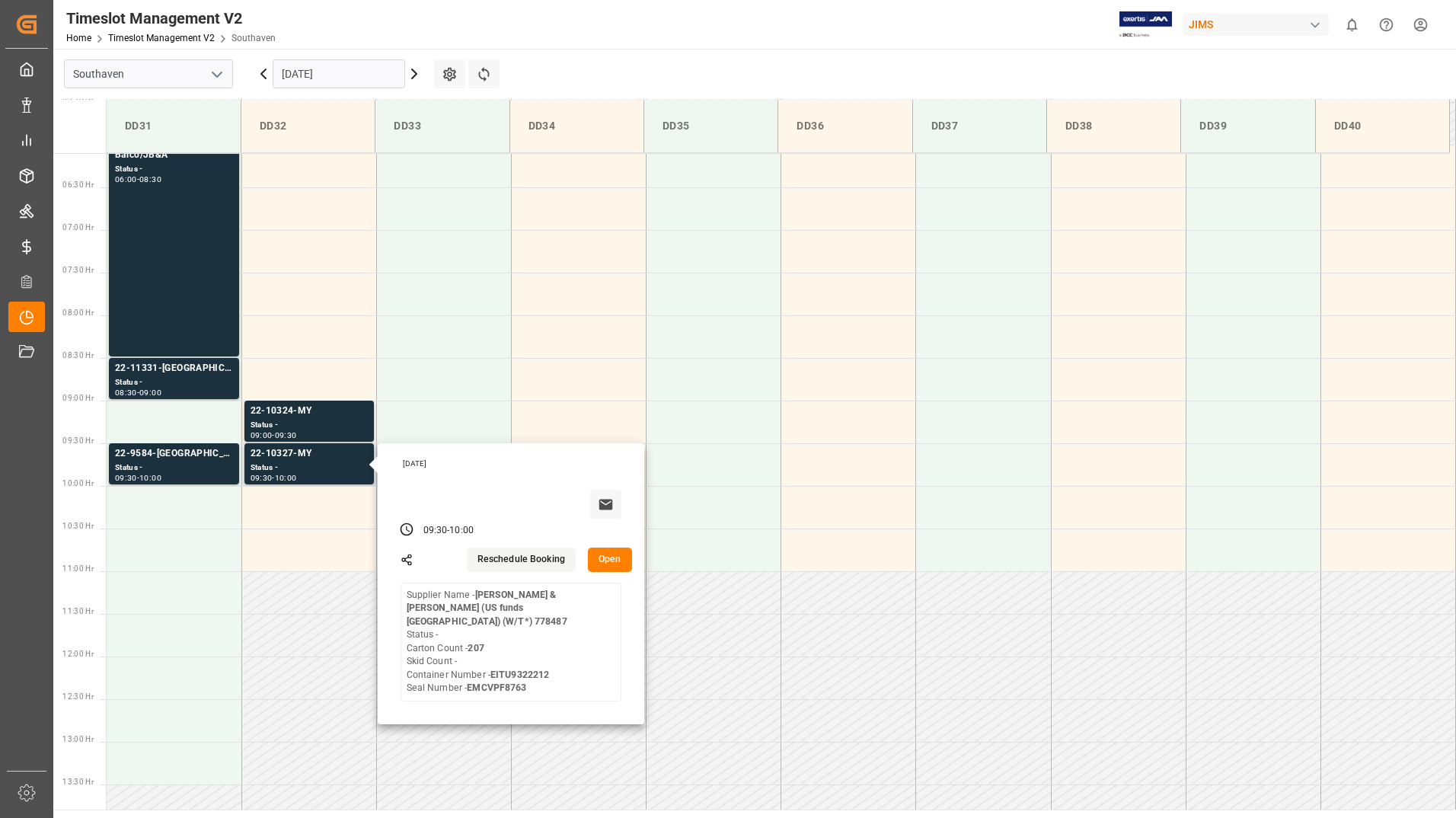
click at [610, 562] on button "Open" at bounding box center [610, 559] width 44 height 24
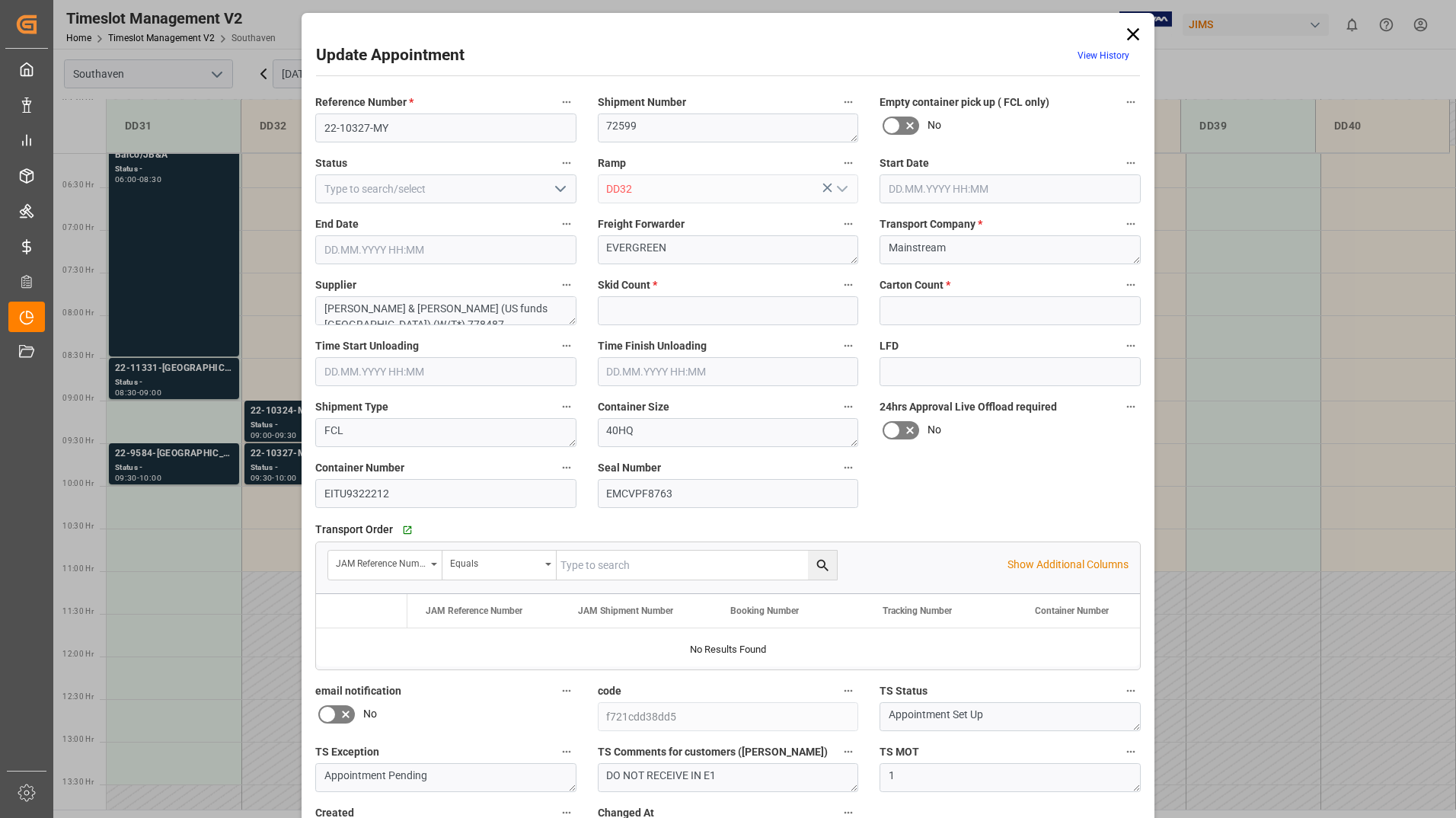
type input "0"
type input "207"
type input "[DATE] 09:30"
type input "[DATE] 10:00"
type input "[DATE] 14:06"
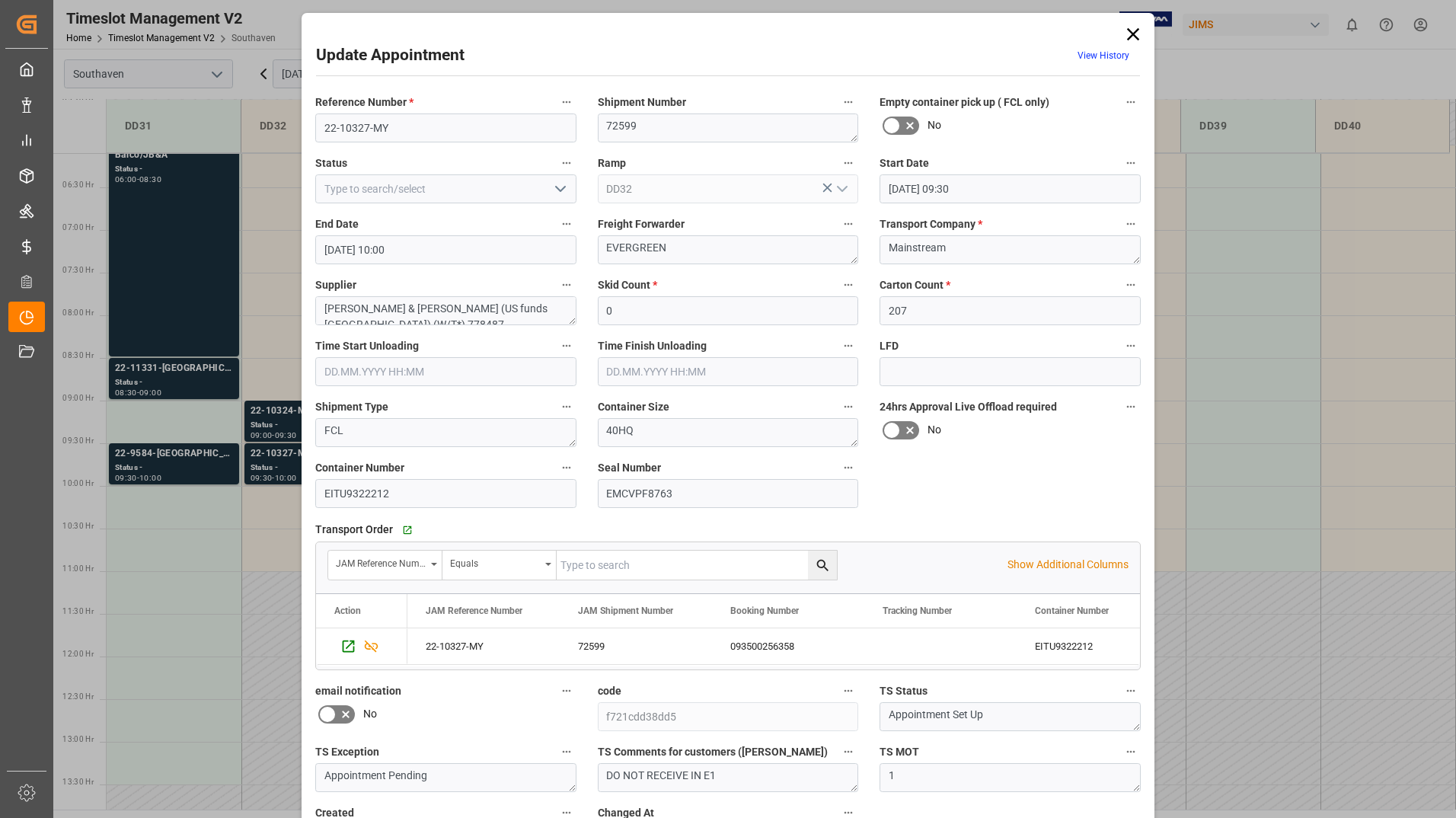
click at [1131, 36] on icon at bounding box center [1132, 34] width 12 height 12
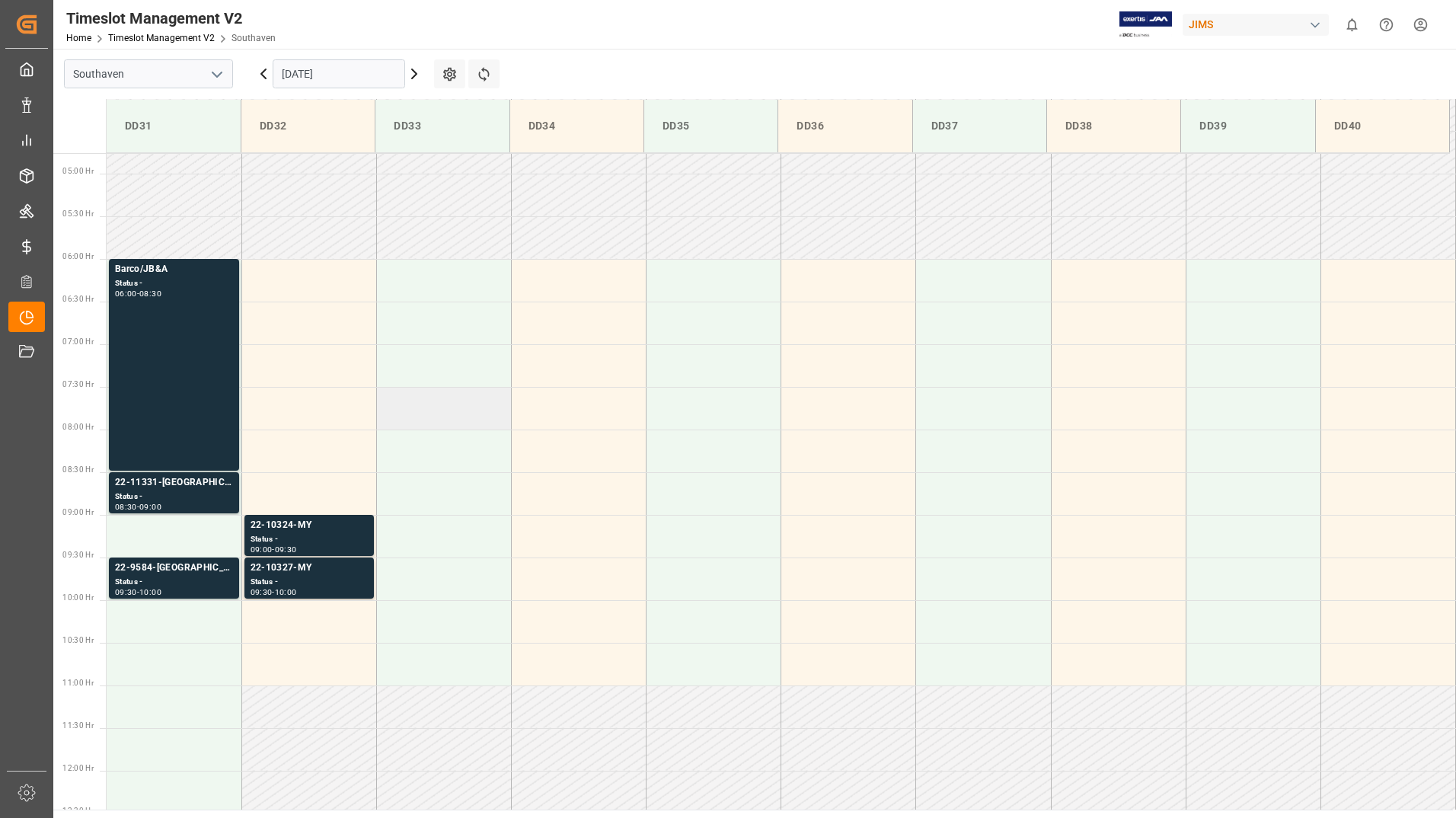
scroll to position [291, 0]
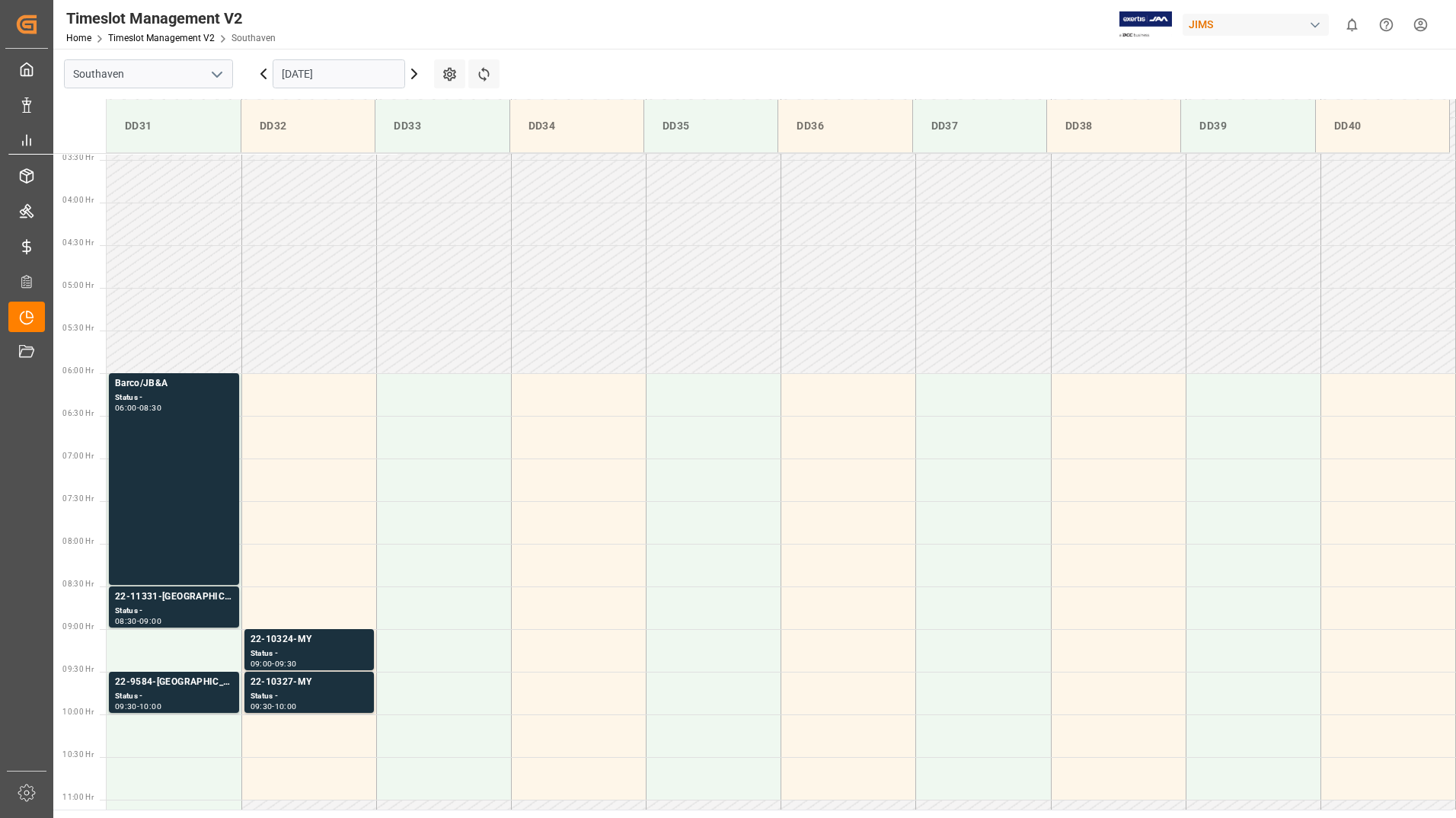
click at [265, 72] on icon at bounding box center [263, 73] width 18 height 18
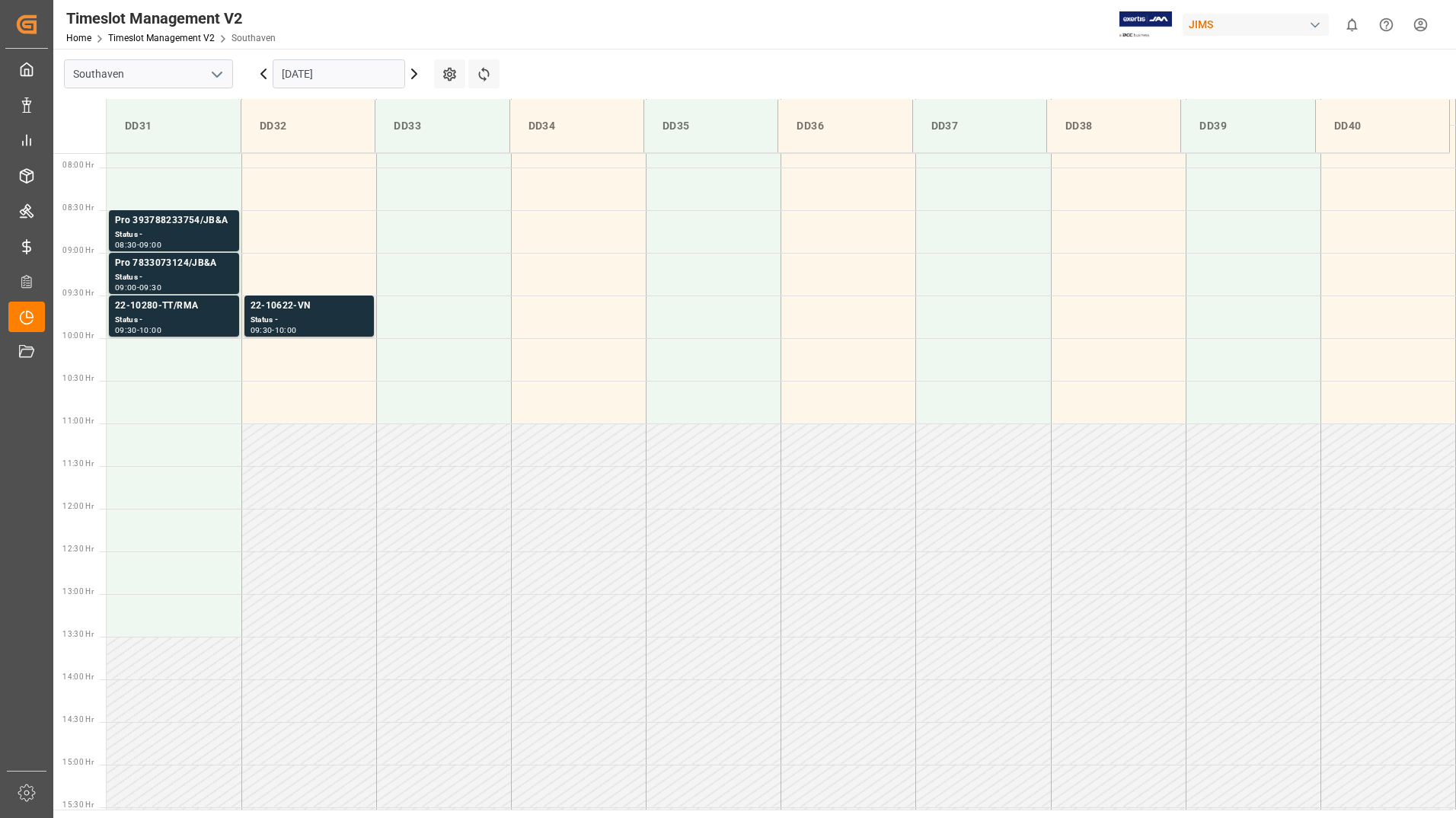
scroll to position [672, 0]
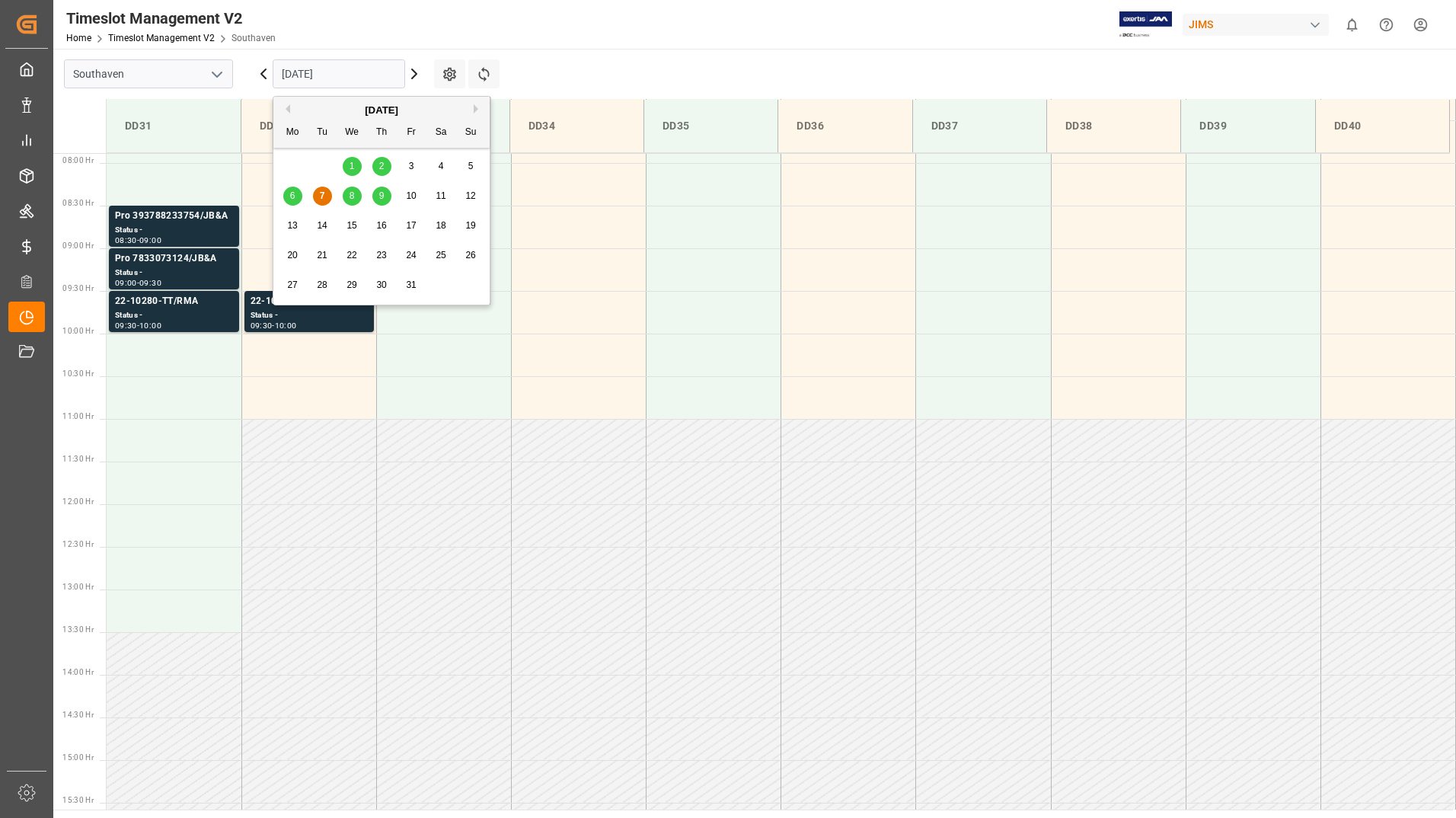
click at [348, 71] on input "[DATE]" at bounding box center [339, 74] width 133 height 29
click at [324, 199] on span "7" at bounding box center [323, 195] width 6 height 11
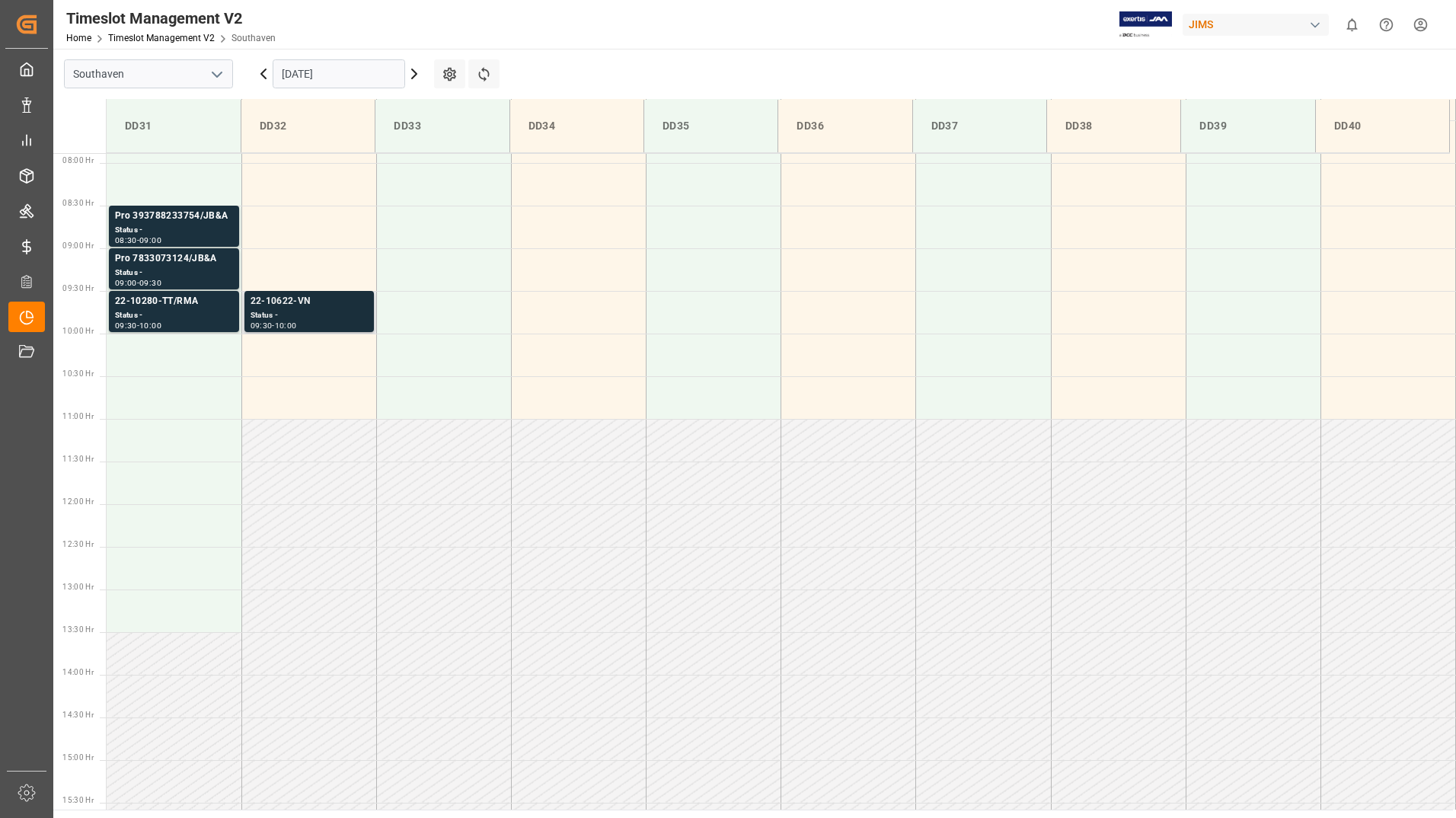
click at [346, 318] on div "Status -" at bounding box center [309, 315] width 117 height 12
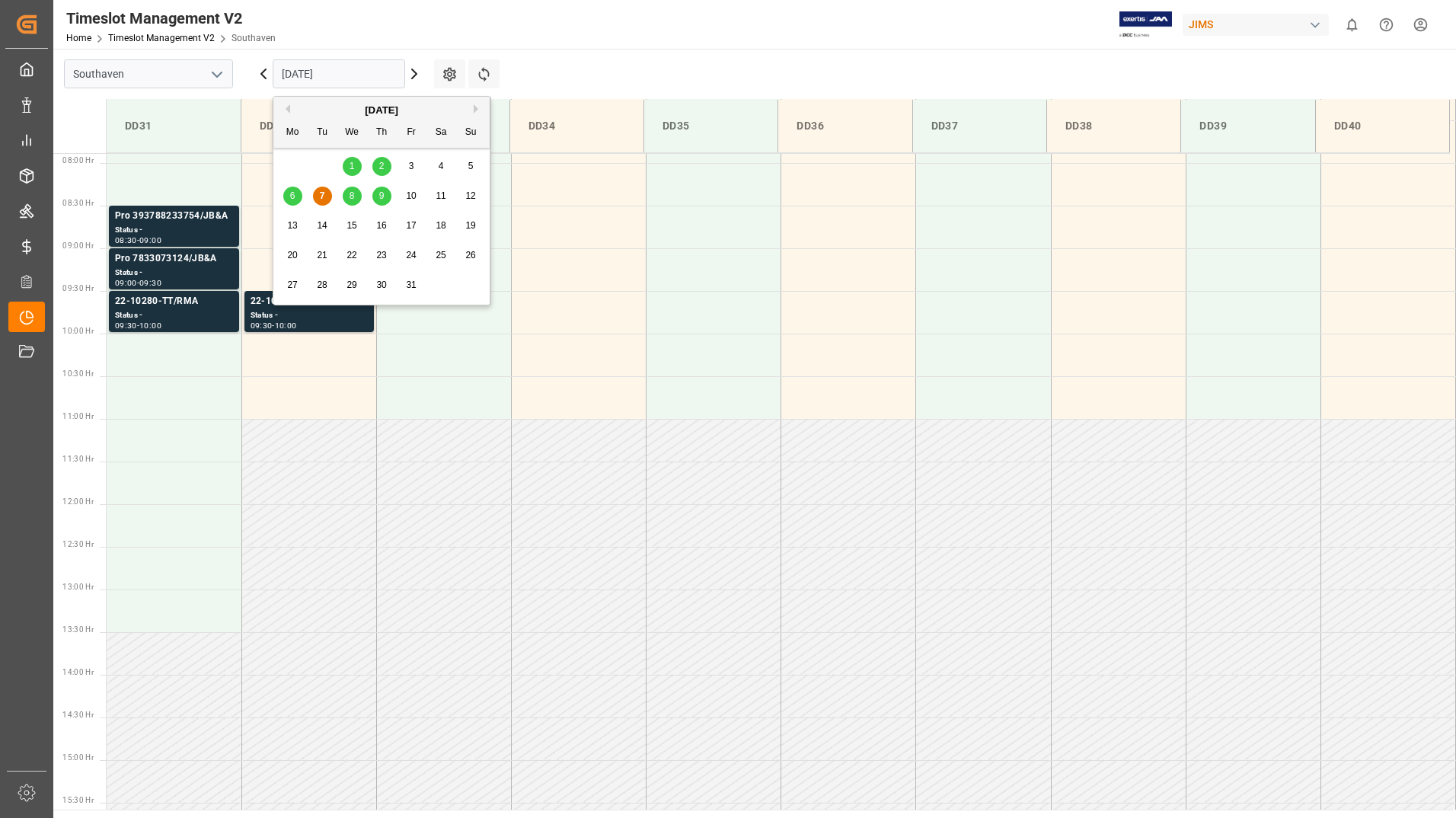
click at [287, 69] on input "[DATE]" at bounding box center [339, 74] width 133 height 29
click at [295, 197] on div "6" at bounding box center [293, 196] width 19 height 18
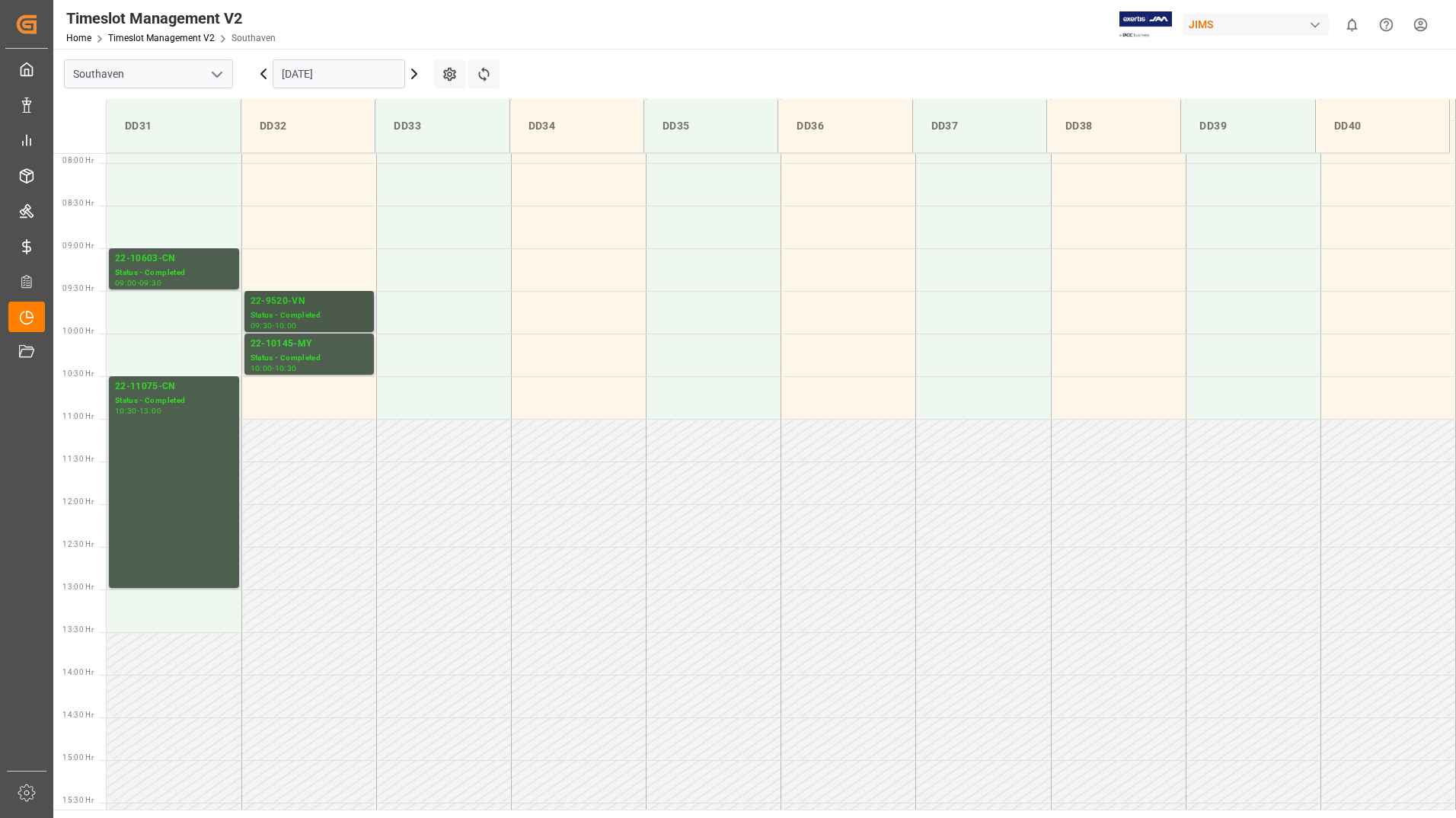
click at [349, 312] on div "Status - Completed" at bounding box center [309, 315] width 117 height 12
click at [342, 356] on div "Status - Completed" at bounding box center [309, 358] width 117 height 12
click at [416, 74] on icon at bounding box center [414, 74] width 5 height 10
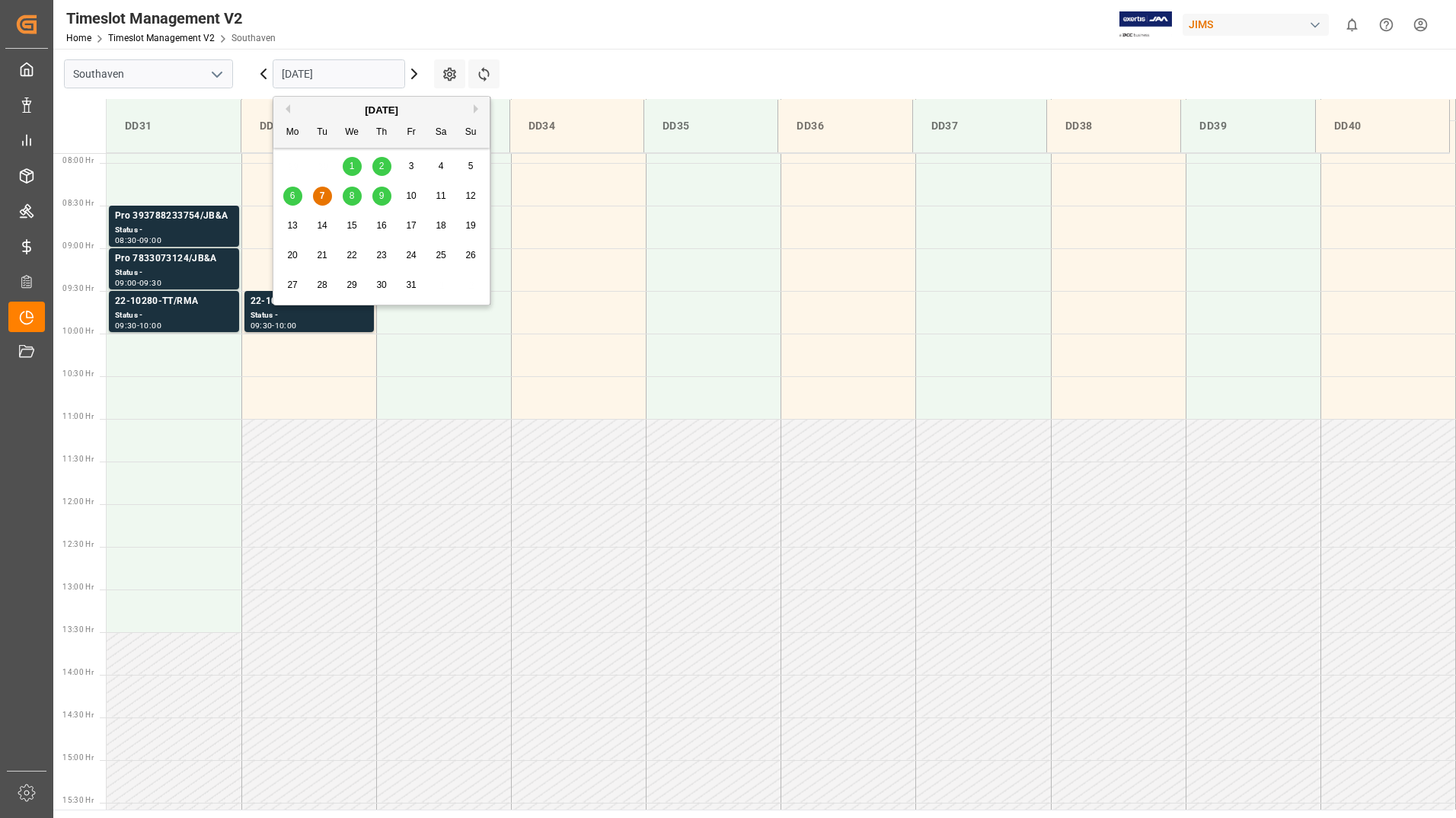
click at [336, 73] on input "[DATE]" at bounding box center [339, 74] width 133 height 29
click at [321, 200] on span "7" at bounding box center [323, 195] width 6 height 11
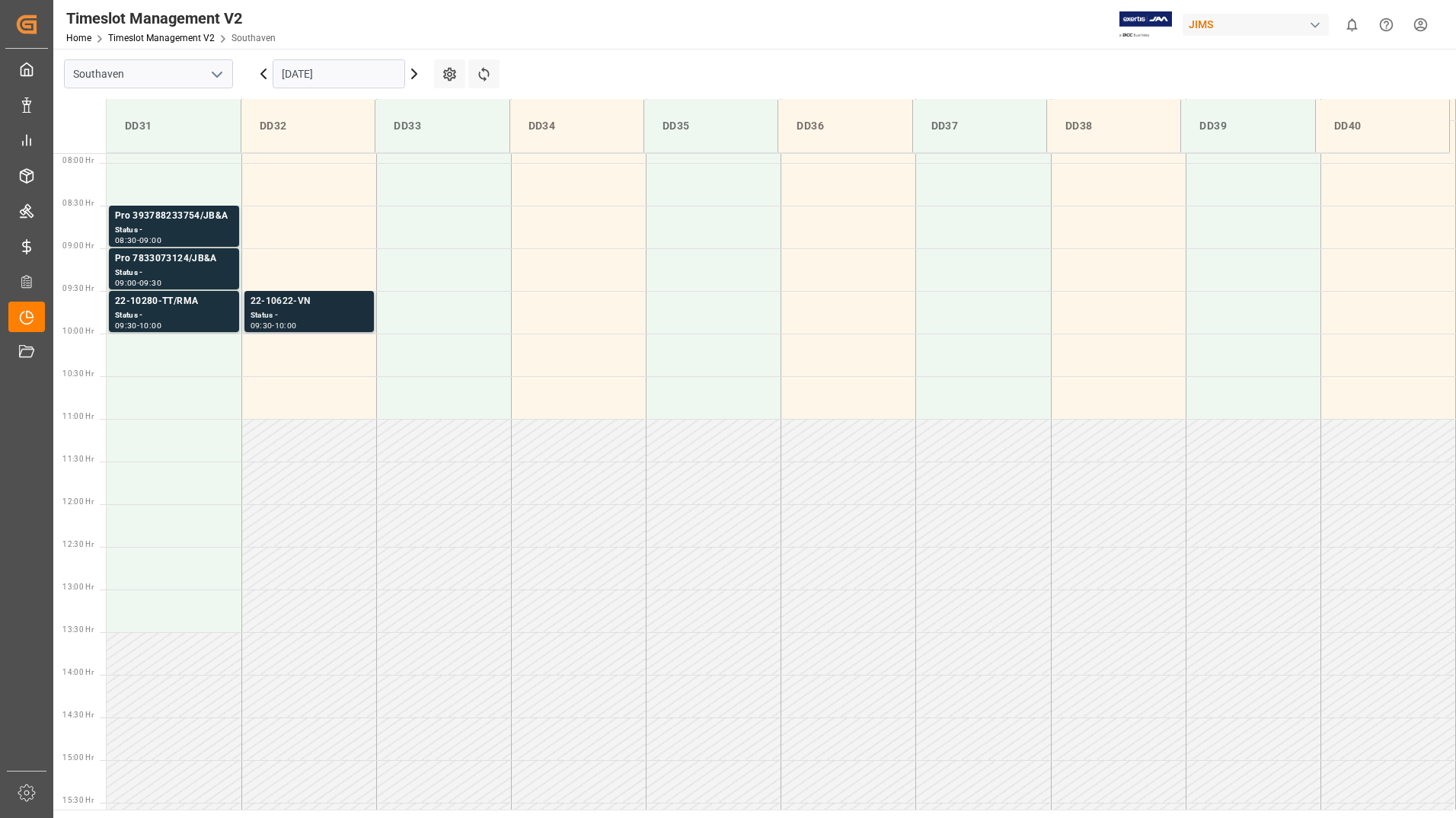
click at [344, 318] on div "Status -" at bounding box center [309, 315] width 117 height 12
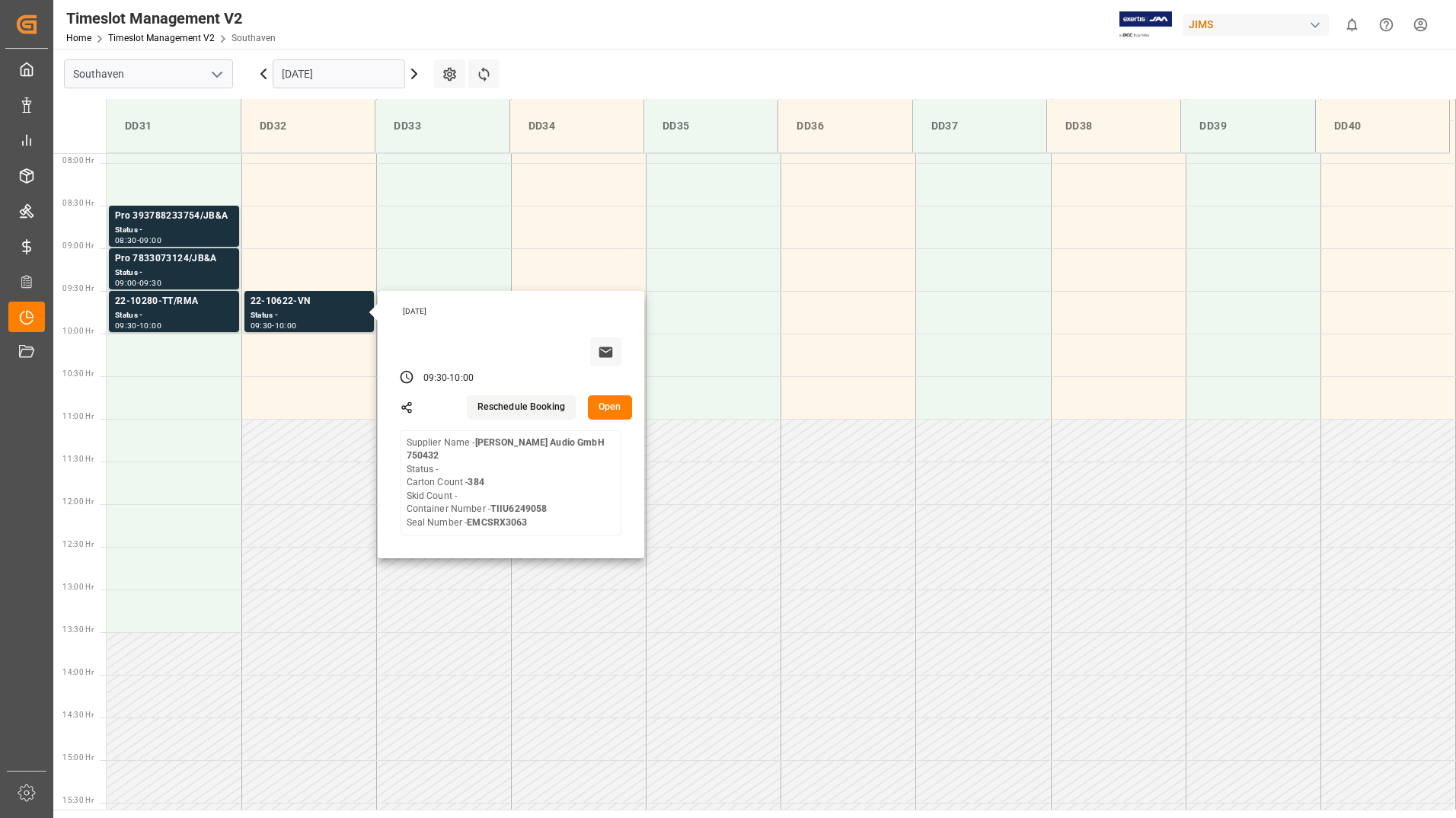
click at [344, 69] on input "[DATE]" at bounding box center [339, 74] width 133 height 29
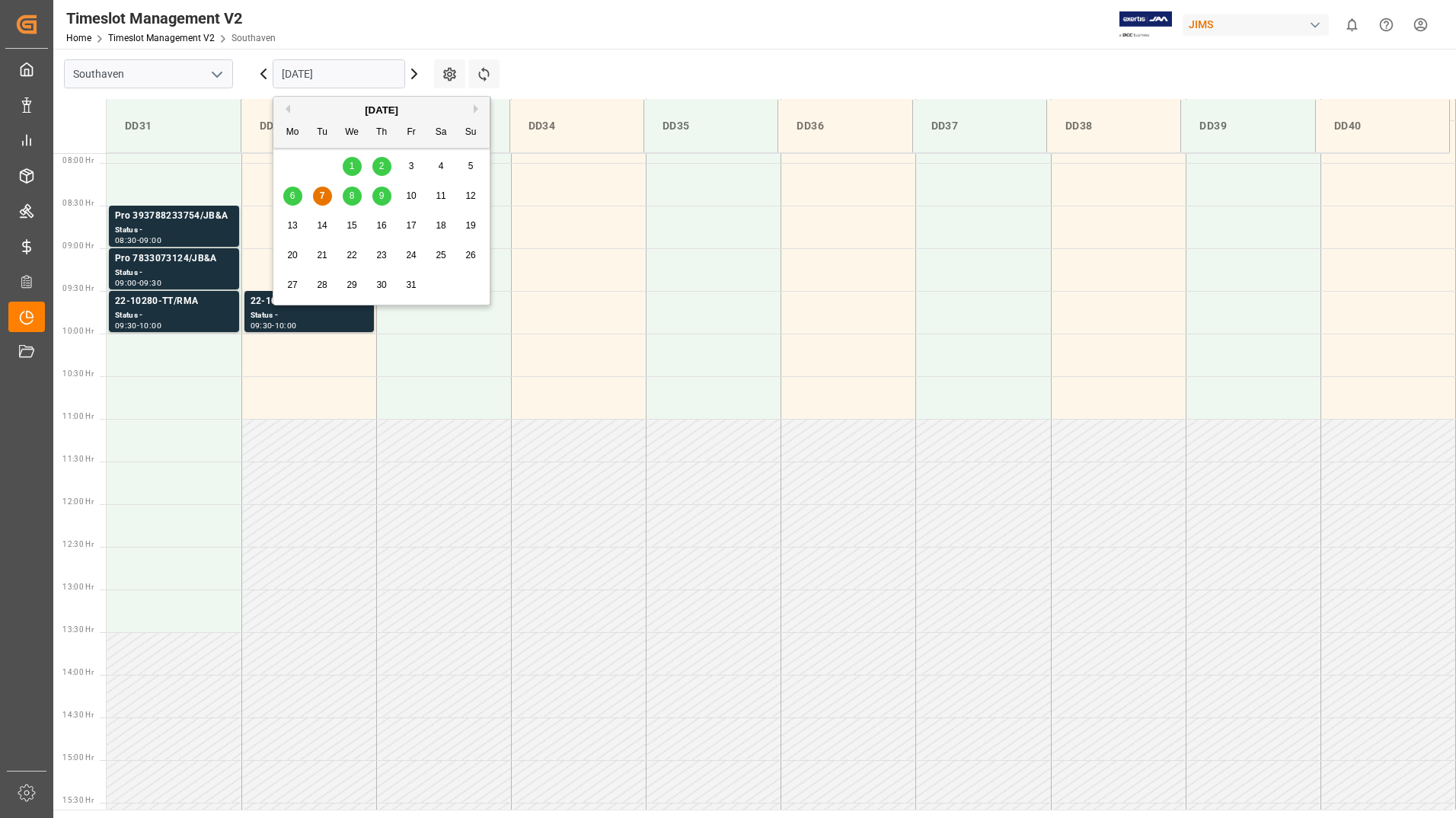
click at [354, 195] on span "8" at bounding box center [353, 195] width 6 height 11
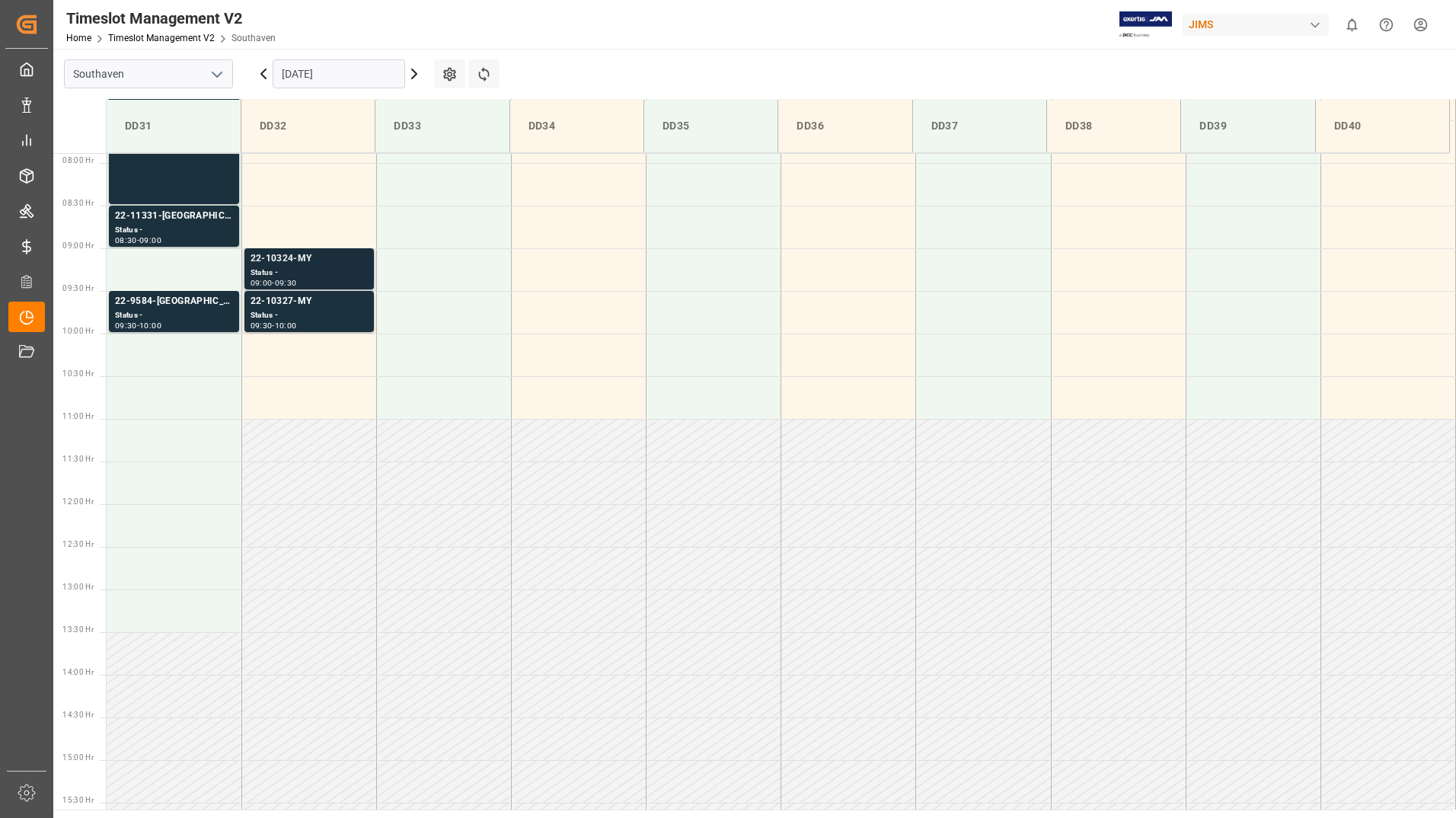
click at [328, 267] on div "Status -" at bounding box center [309, 272] width 117 height 12
click at [332, 310] on div "Status -" at bounding box center [309, 315] width 117 height 12
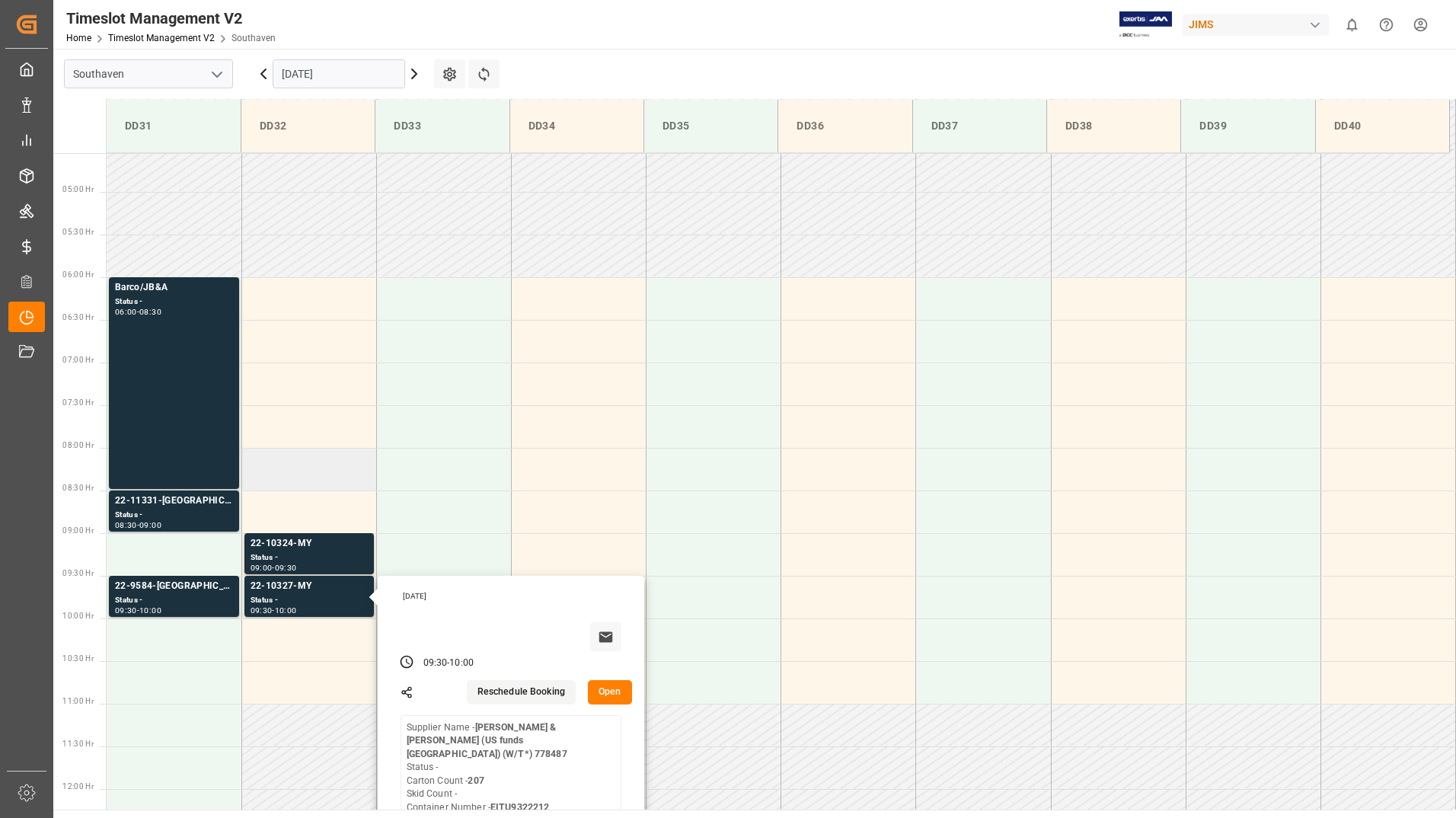
scroll to position [291, 0]
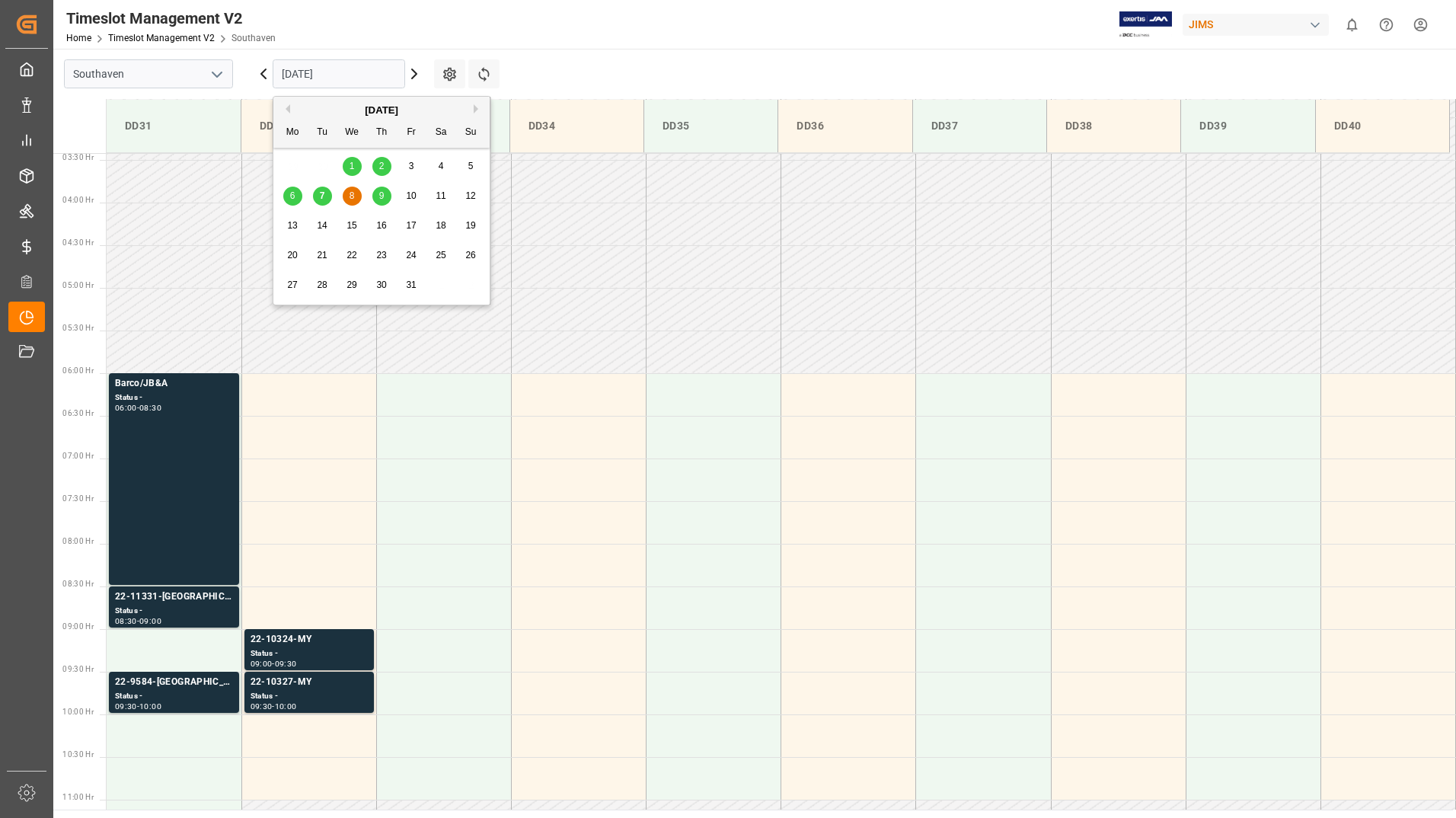
click at [352, 71] on input "[DATE]" at bounding box center [339, 74] width 133 height 29
click at [383, 196] on span "9" at bounding box center [383, 195] width 6 height 11
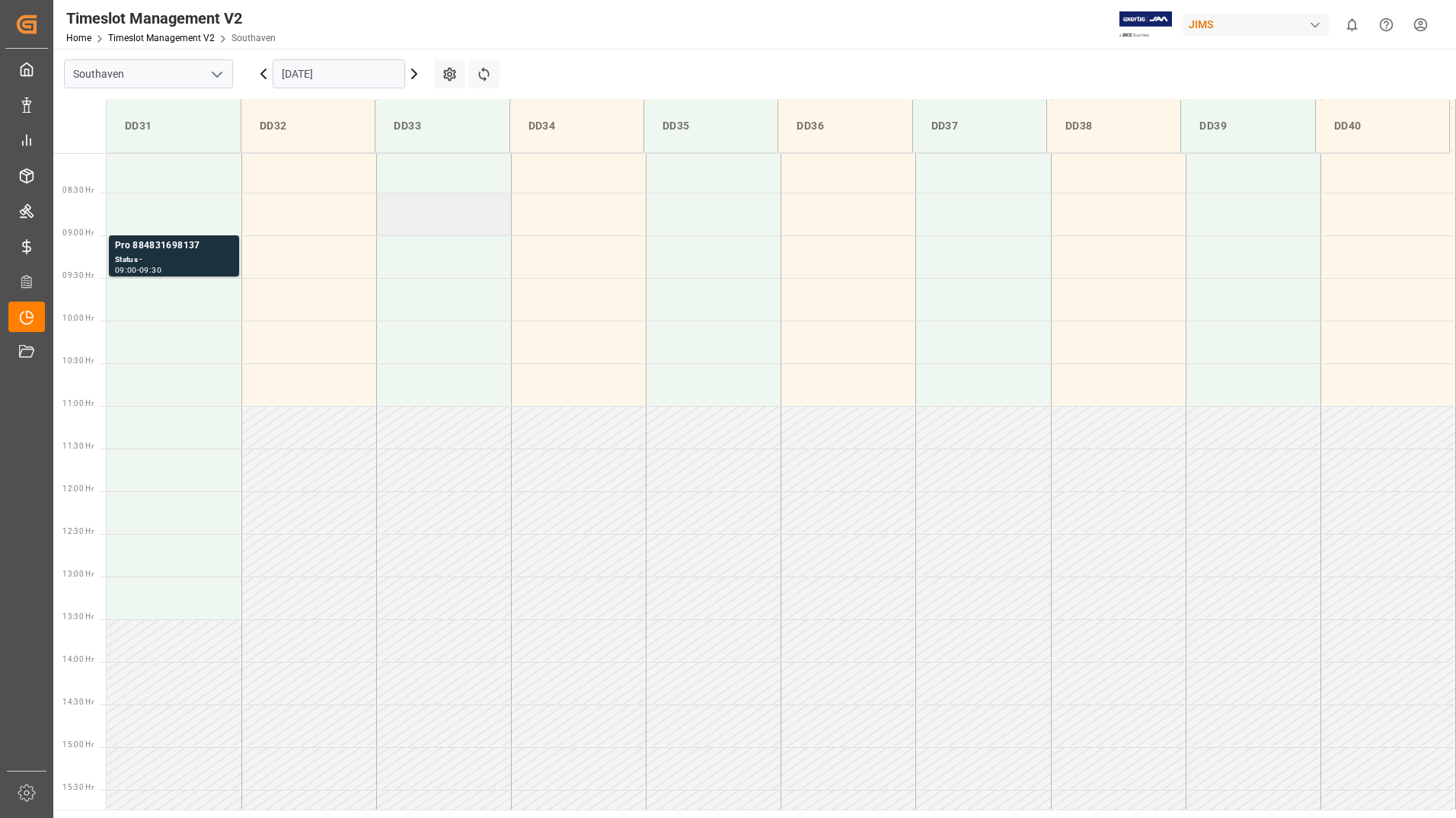
scroll to position [609, 0]
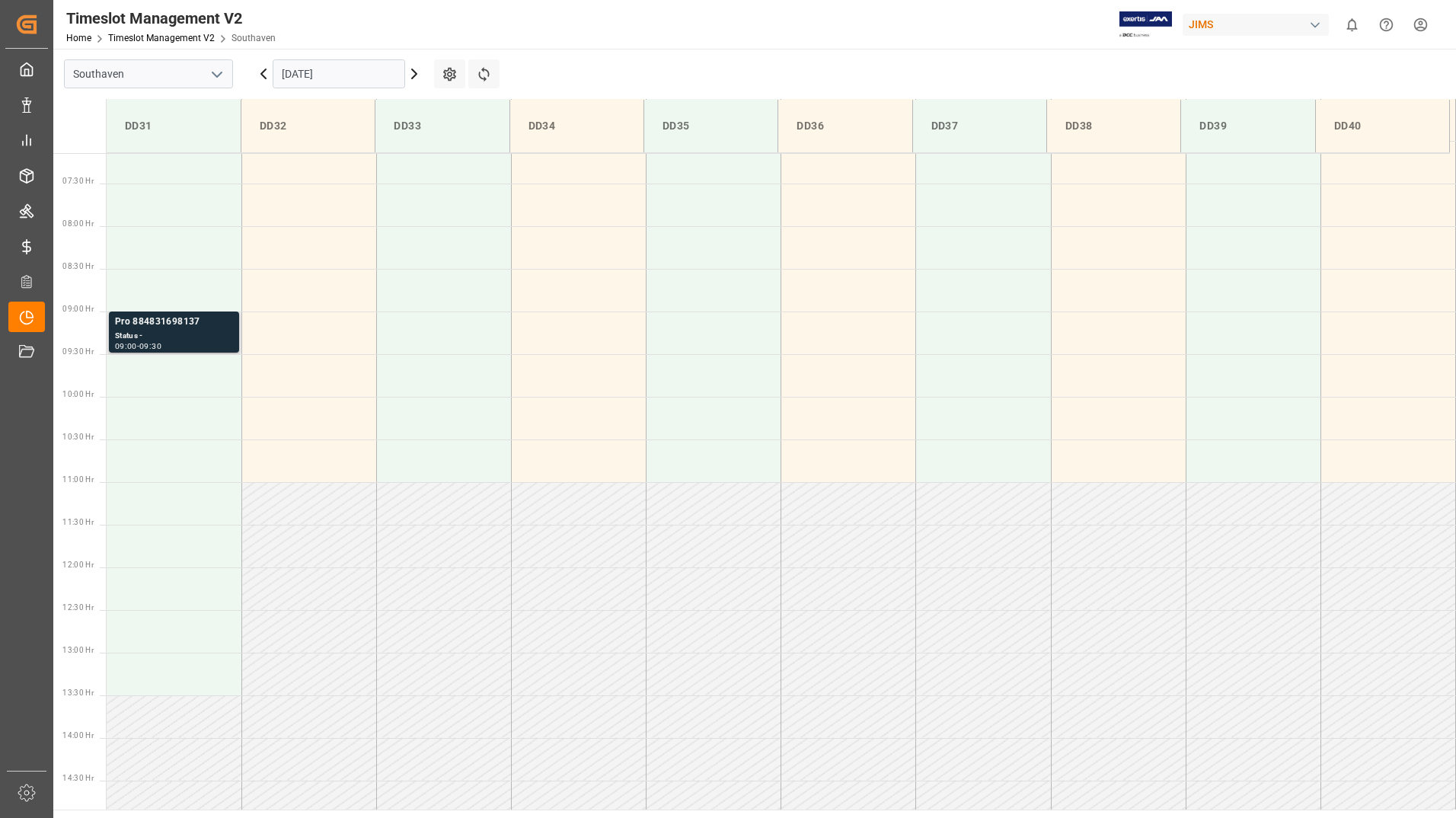
click at [215, 334] on div "Status -" at bounding box center [174, 335] width 118 height 12
